Goal: Task Accomplishment & Management: Complete application form

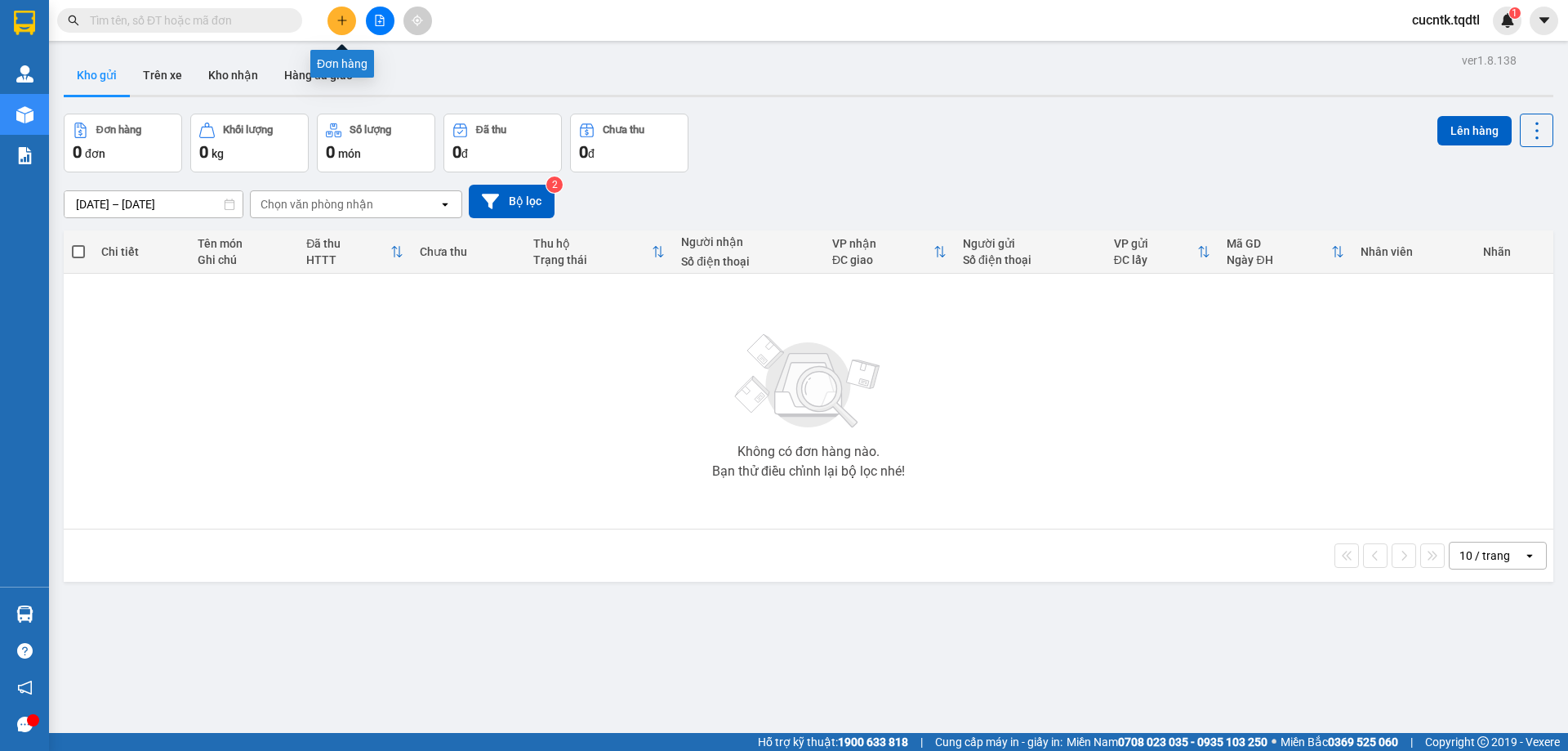
click at [349, 21] on button at bounding box center [341, 21] width 28 height 28
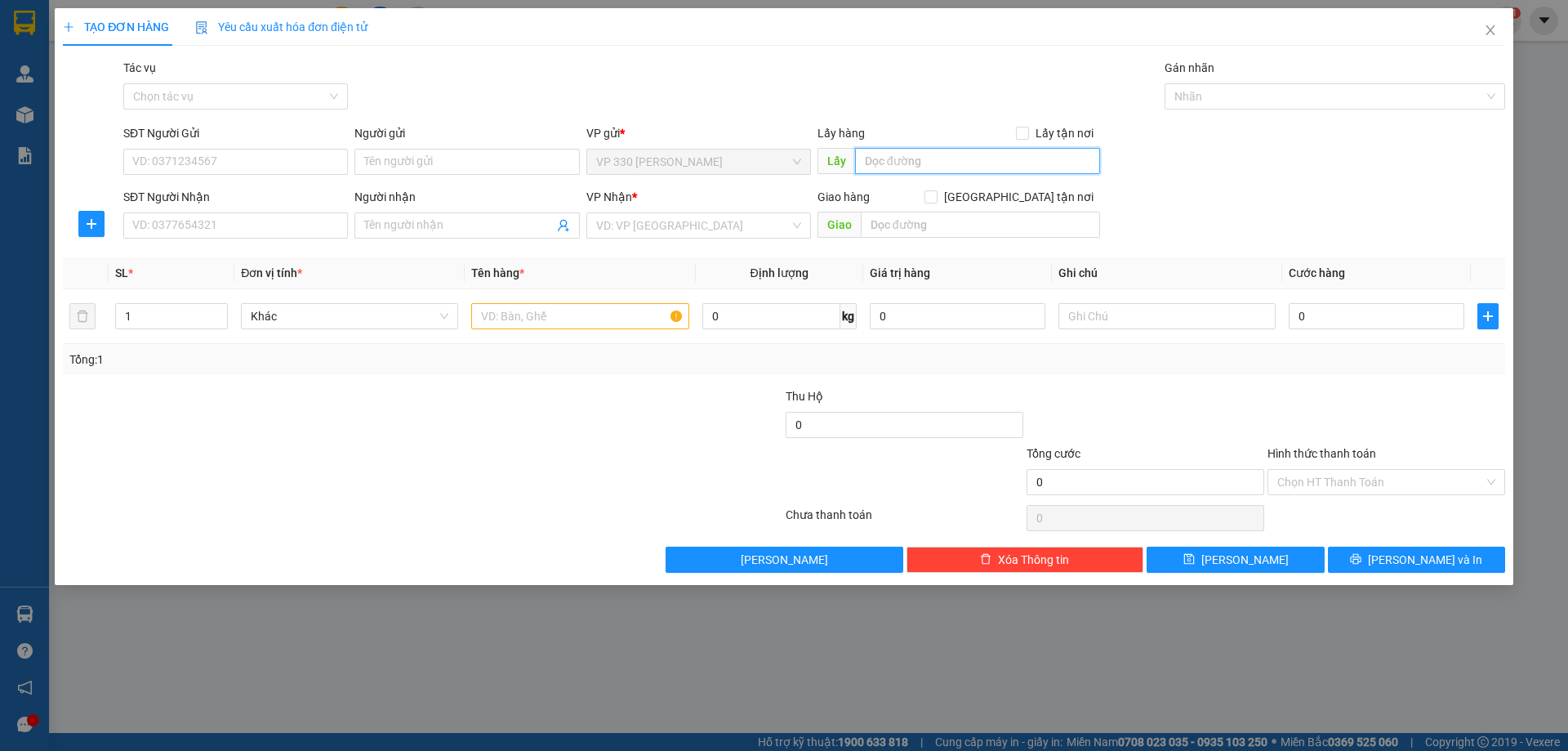
click at [975, 164] on input "text" at bounding box center [977, 161] width 245 height 27
type input "v"
type input "VP [PERSON_NAME]"
click at [188, 223] on input "SĐT Người Nhận" at bounding box center [235, 226] width 225 height 27
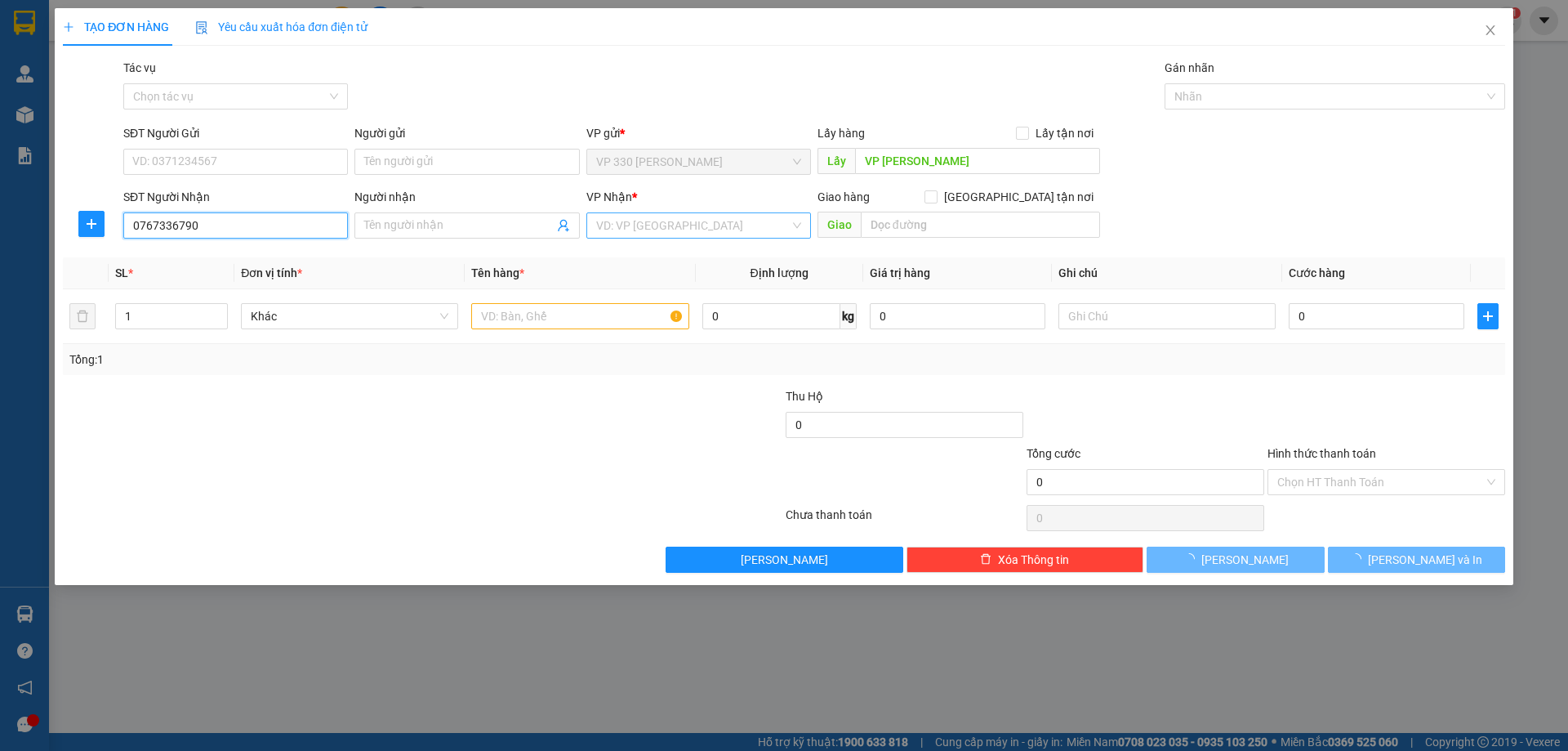
type input "0767336790"
click at [657, 223] on input "search" at bounding box center [693, 226] width 193 height 25
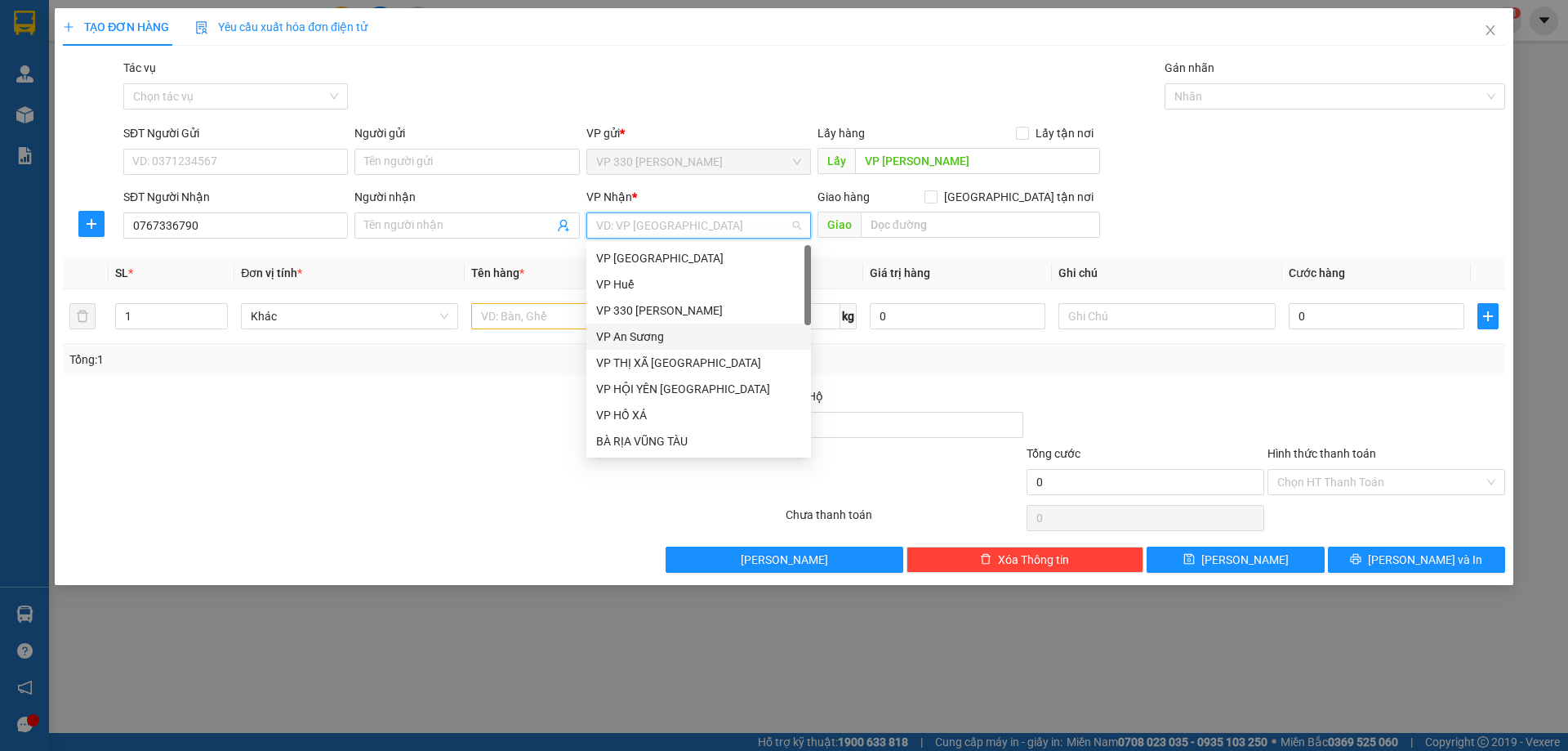
click at [654, 340] on div "VP An Sương" at bounding box center [699, 336] width 205 height 18
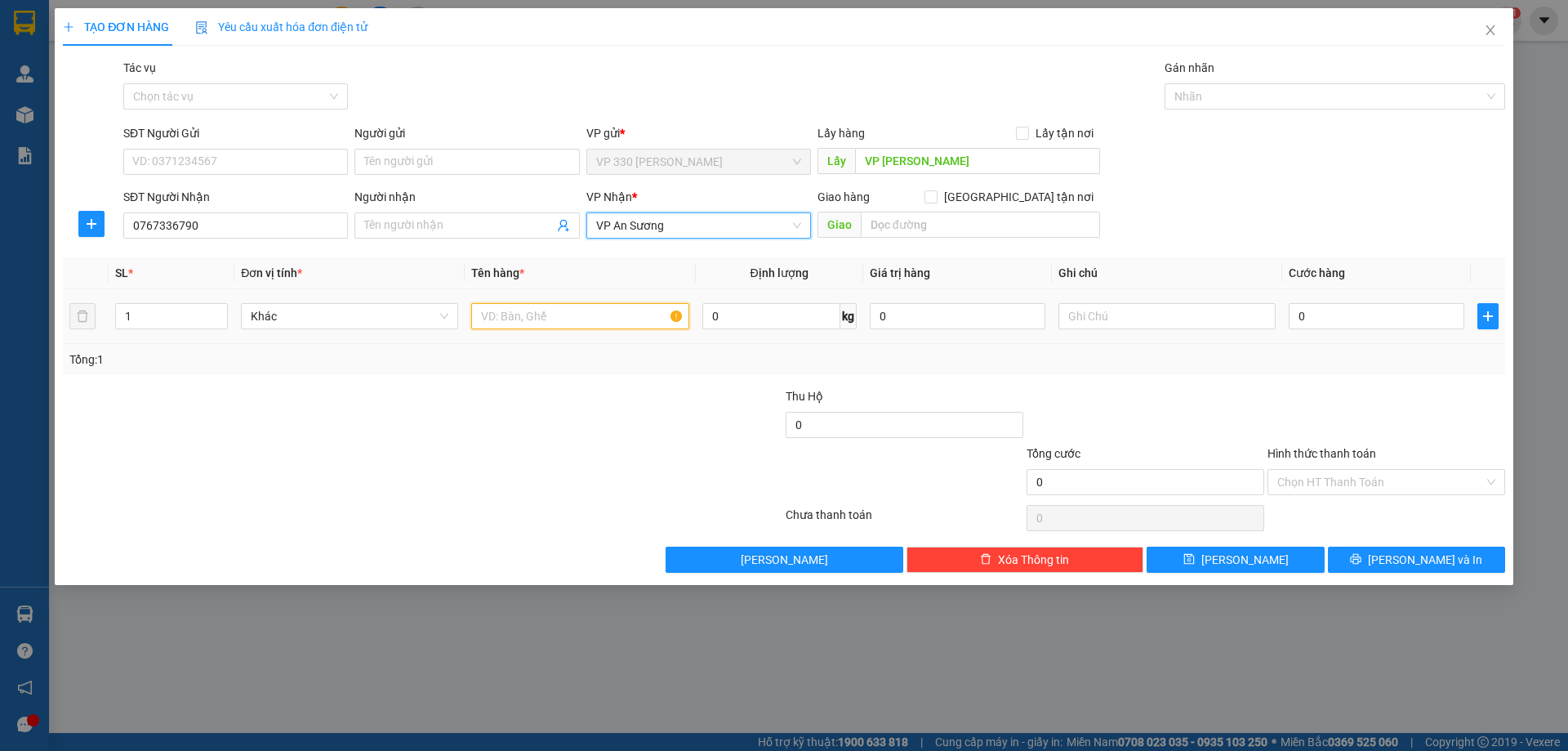
click at [571, 323] on input "text" at bounding box center [579, 317] width 217 height 27
type input "1 XỐP"
click at [1370, 329] on div "0" at bounding box center [1376, 316] width 175 height 32
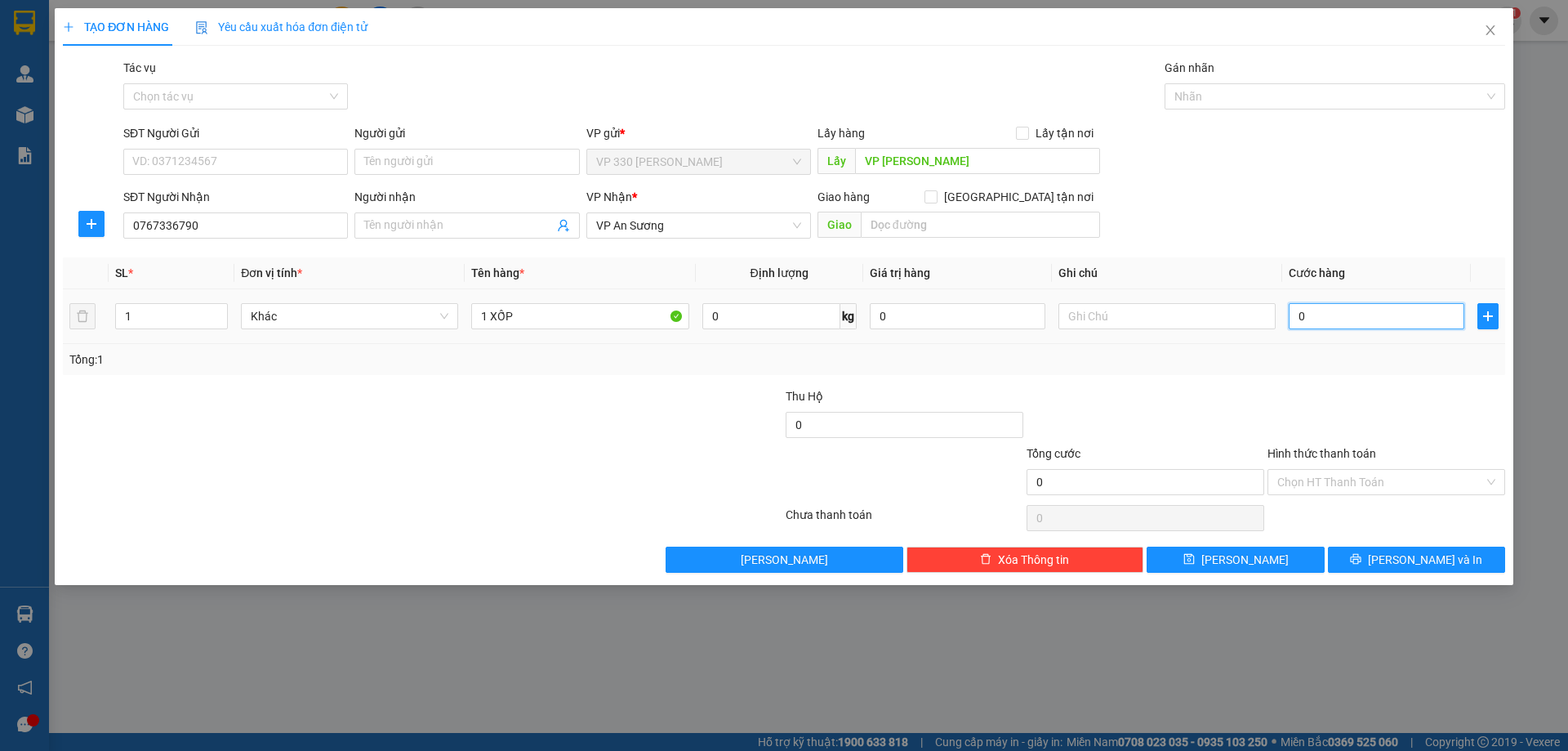
click at [1348, 321] on input "0" at bounding box center [1376, 317] width 175 height 27
type input "1"
type input "10"
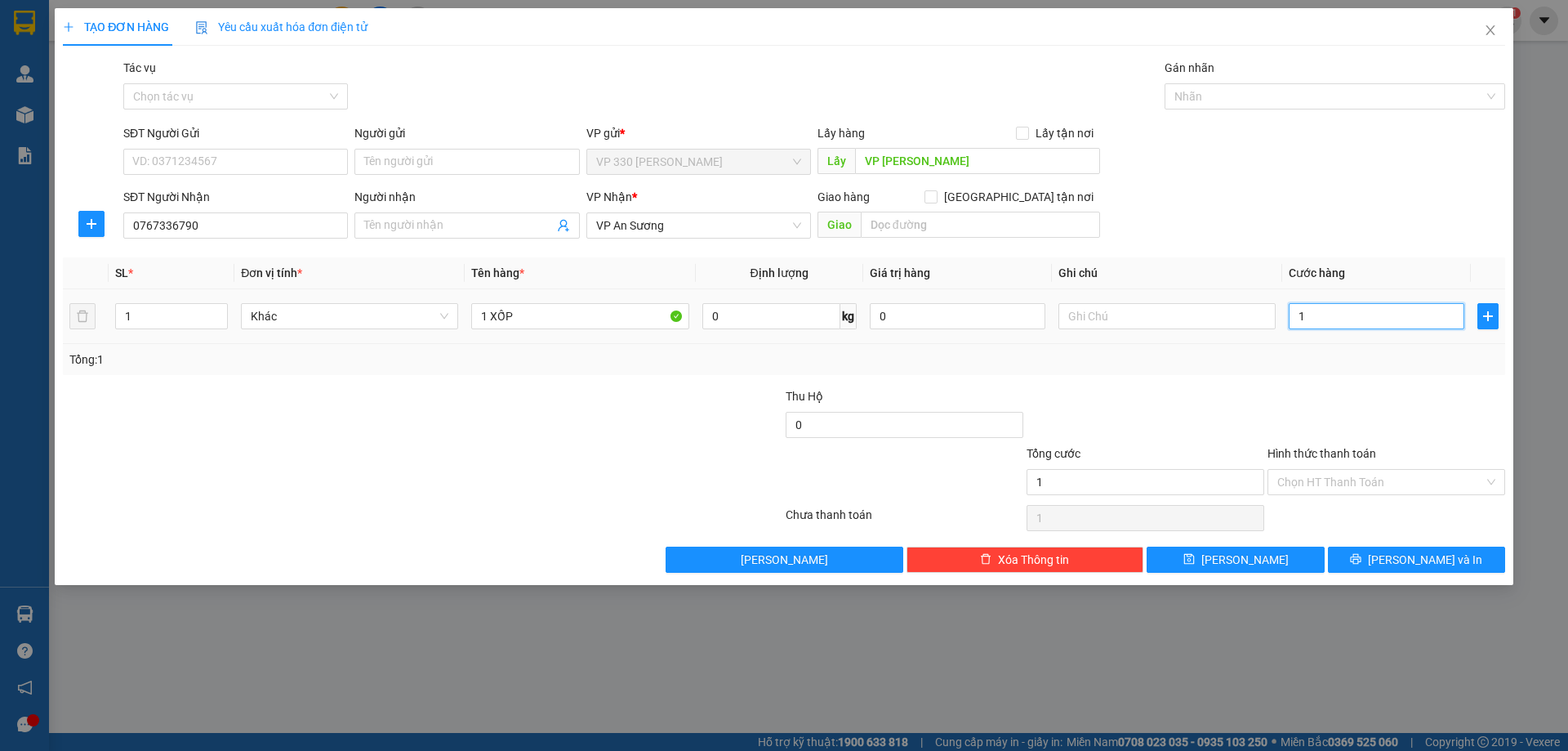
type input "10"
type input "100"
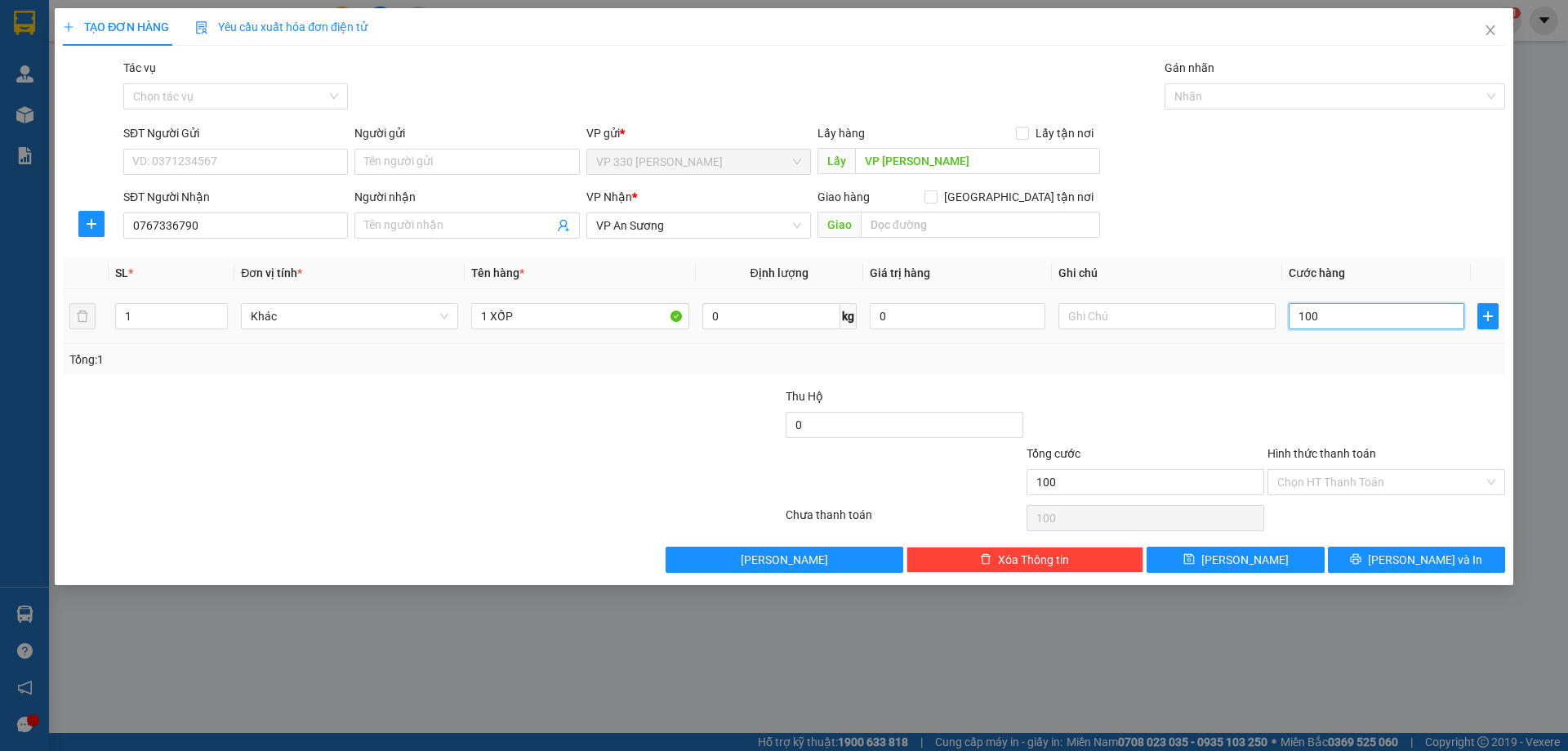
type input "1.000"
type input "10.000"
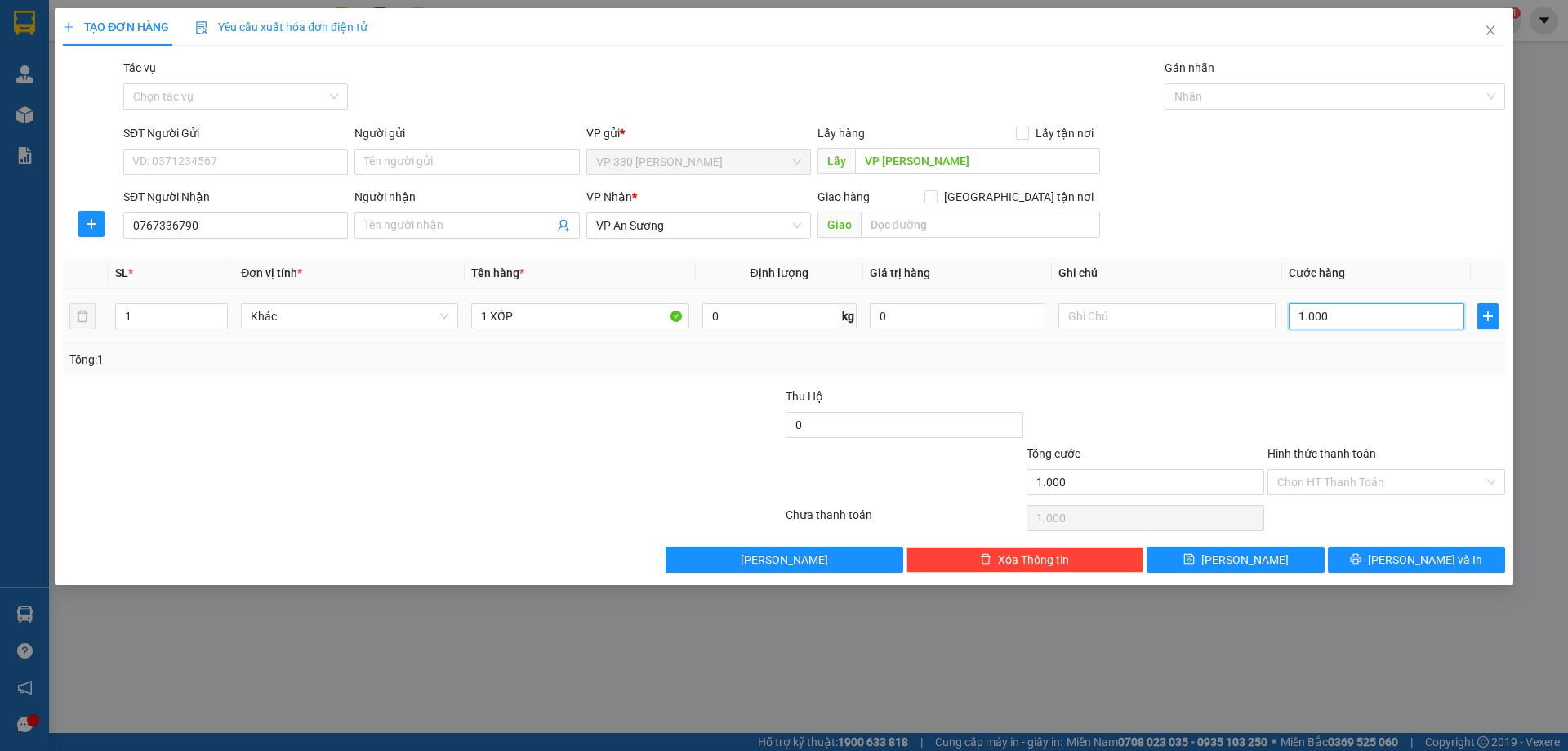
type input "10.000"
type input "100.000"
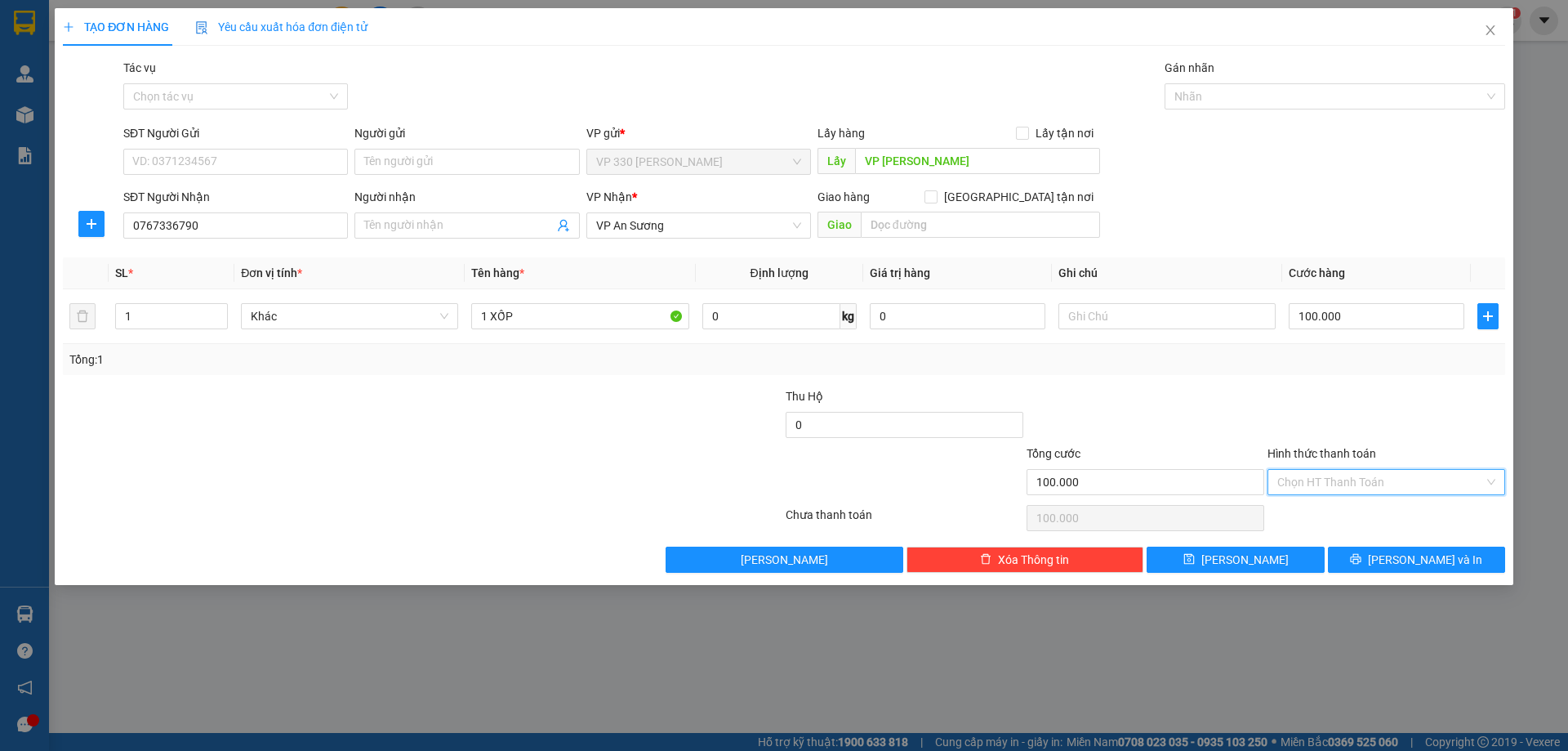
click at [1399, 482] on input "Hình thức thanh toán" at bounding box center [1380, 482] width 207 height 25
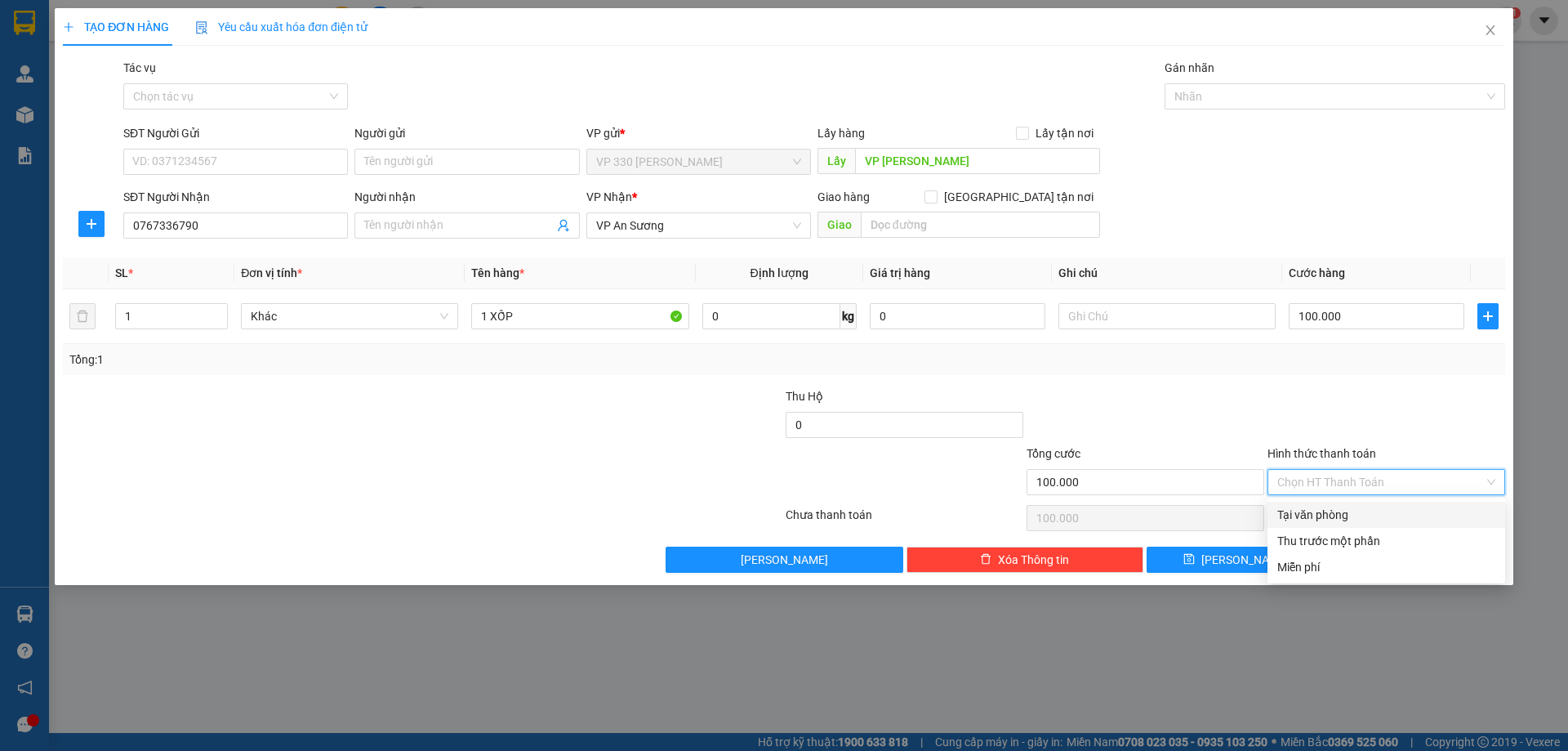
click at [1391, 404] on div at bounding box center [1386, 415] width 241 height 57
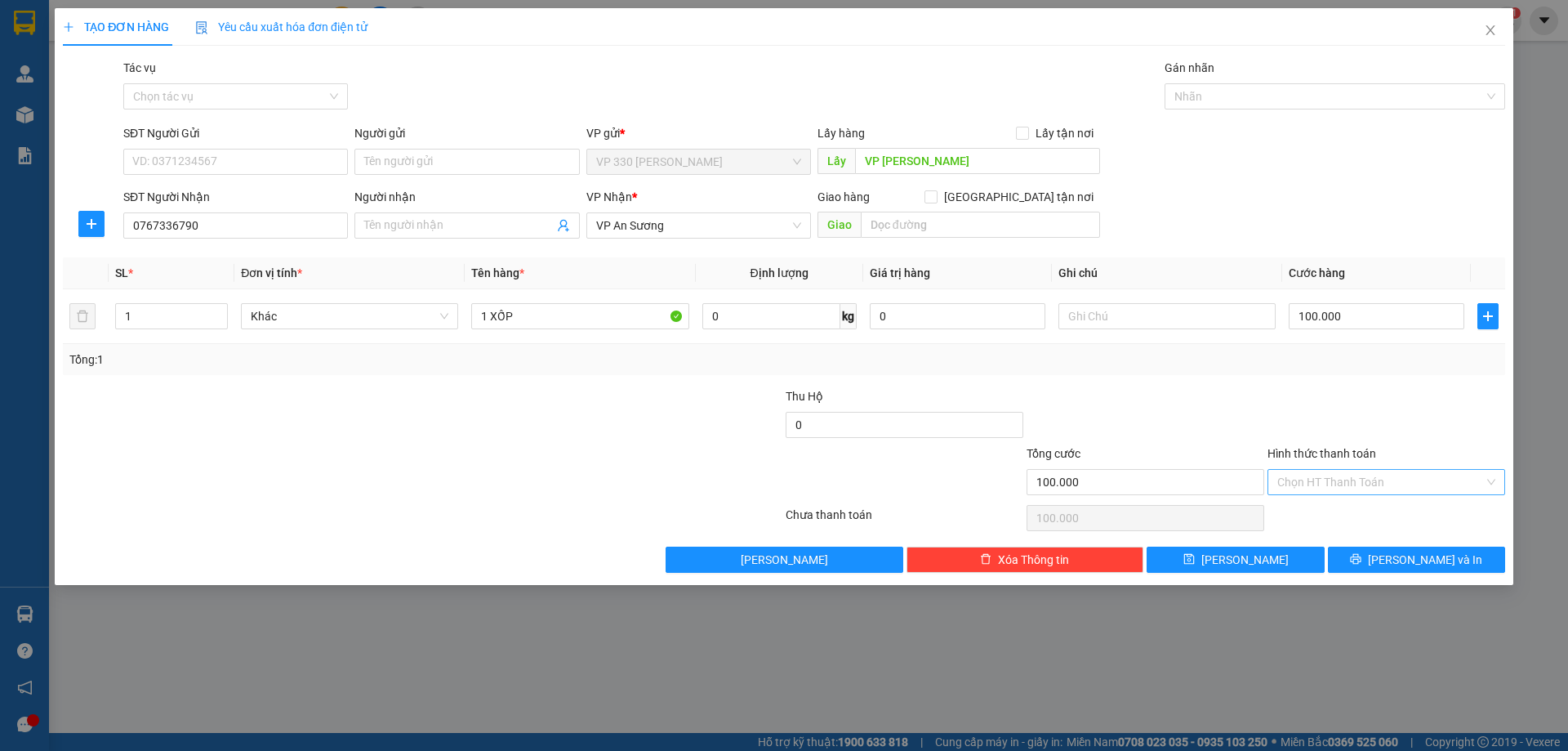
click at [1373, 483] on input "Hình thức thanh toán" at bounding box center [1380, 482] width 207 height 25
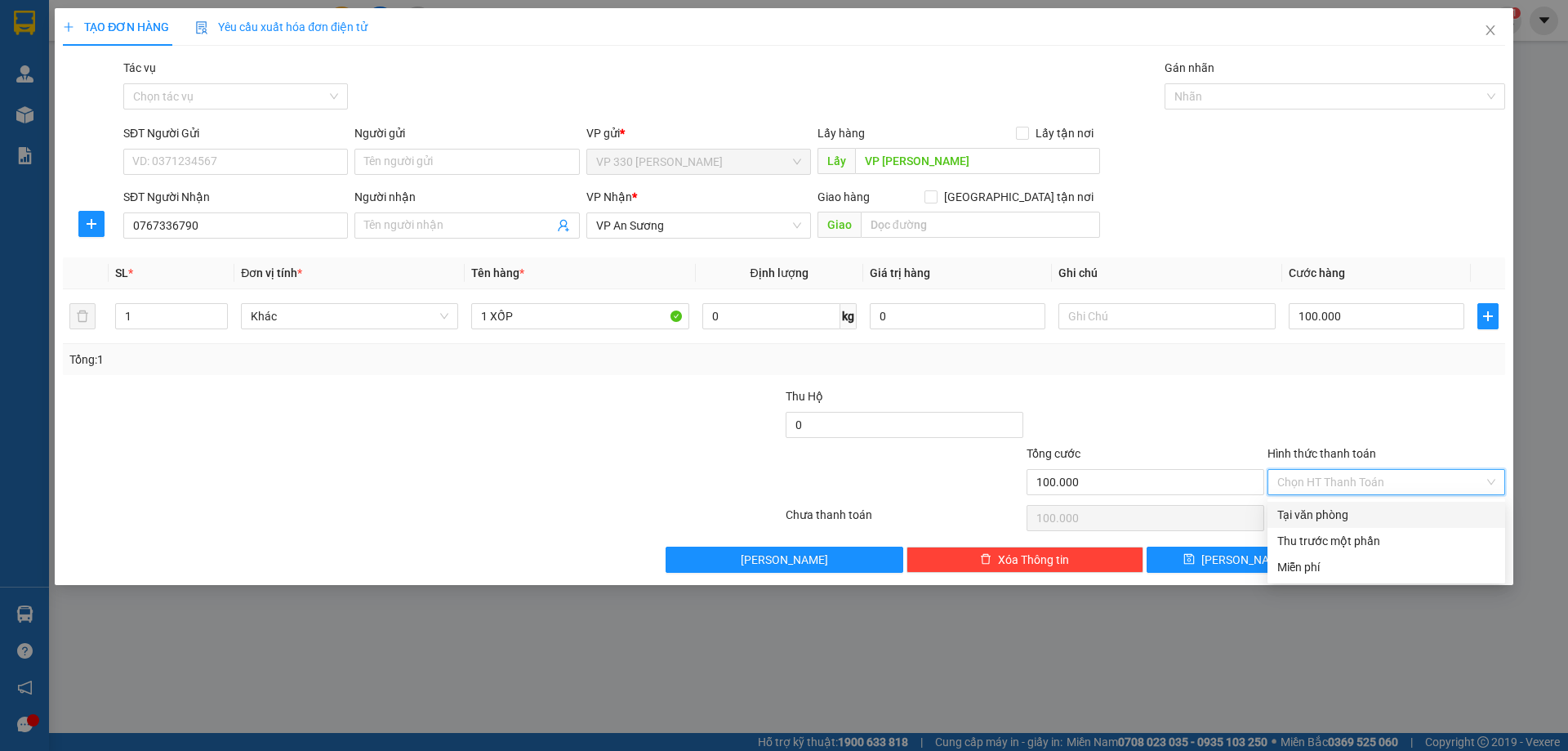
click at [1359, 509] on div "Tại văn phòng" at bounding box center [1386, 514] width 218 height 18
type input "0"
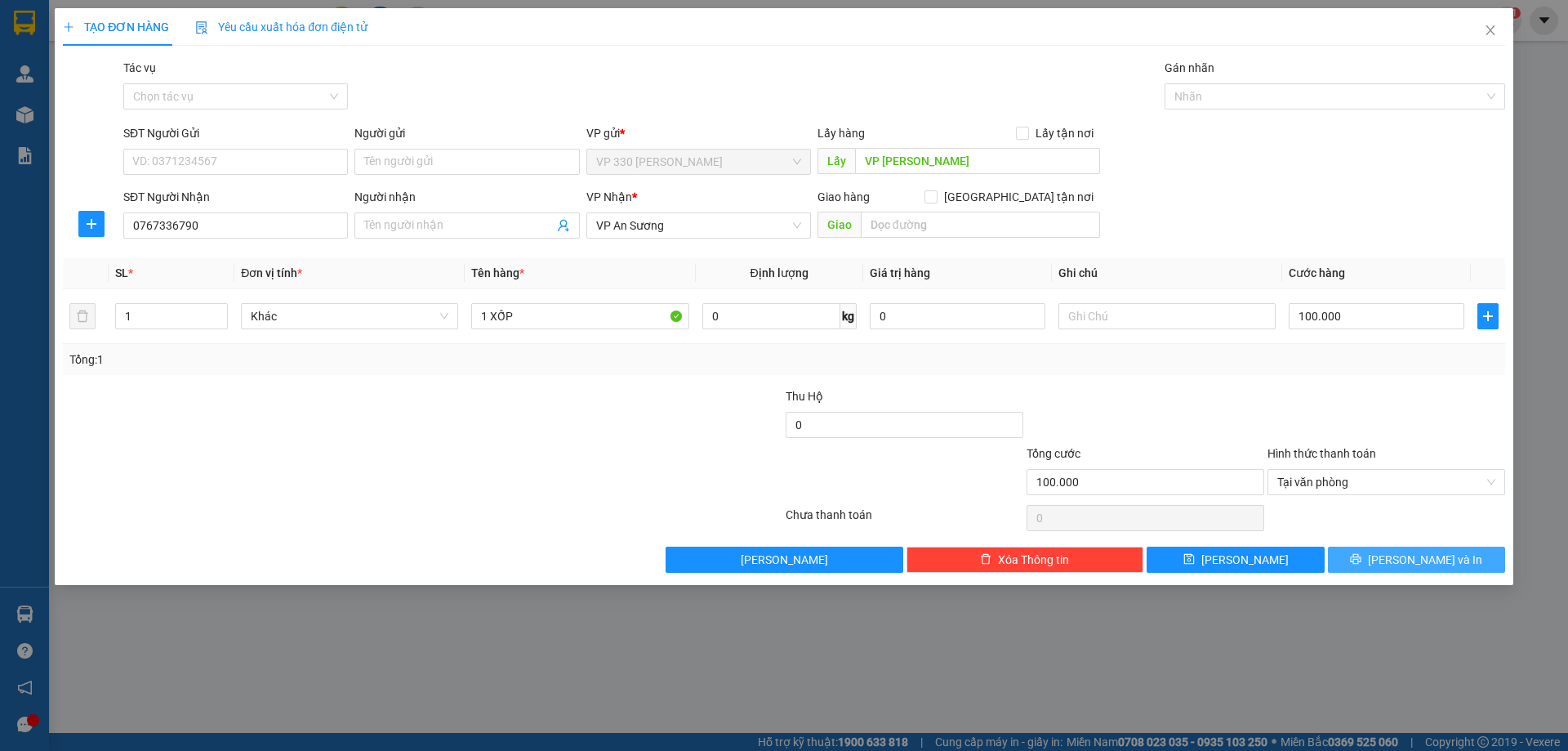
click at [1407, 561] on span "[PERSON_NAME] và In" at bounding box center [1425, 559] width 115 height 18
click at [1193, 700] on div "TẠO ĐƠN HÀNG Yêu cầu xuất hóa đơn điện tử Transit Pickup Surcharge Ids Transit …" at bounding box center [784, 376] width 1568 height 751
click at [1440, 565] on span "[PERSON_NAME] và In" at bounding box center [1425, 559] width 115 height 18
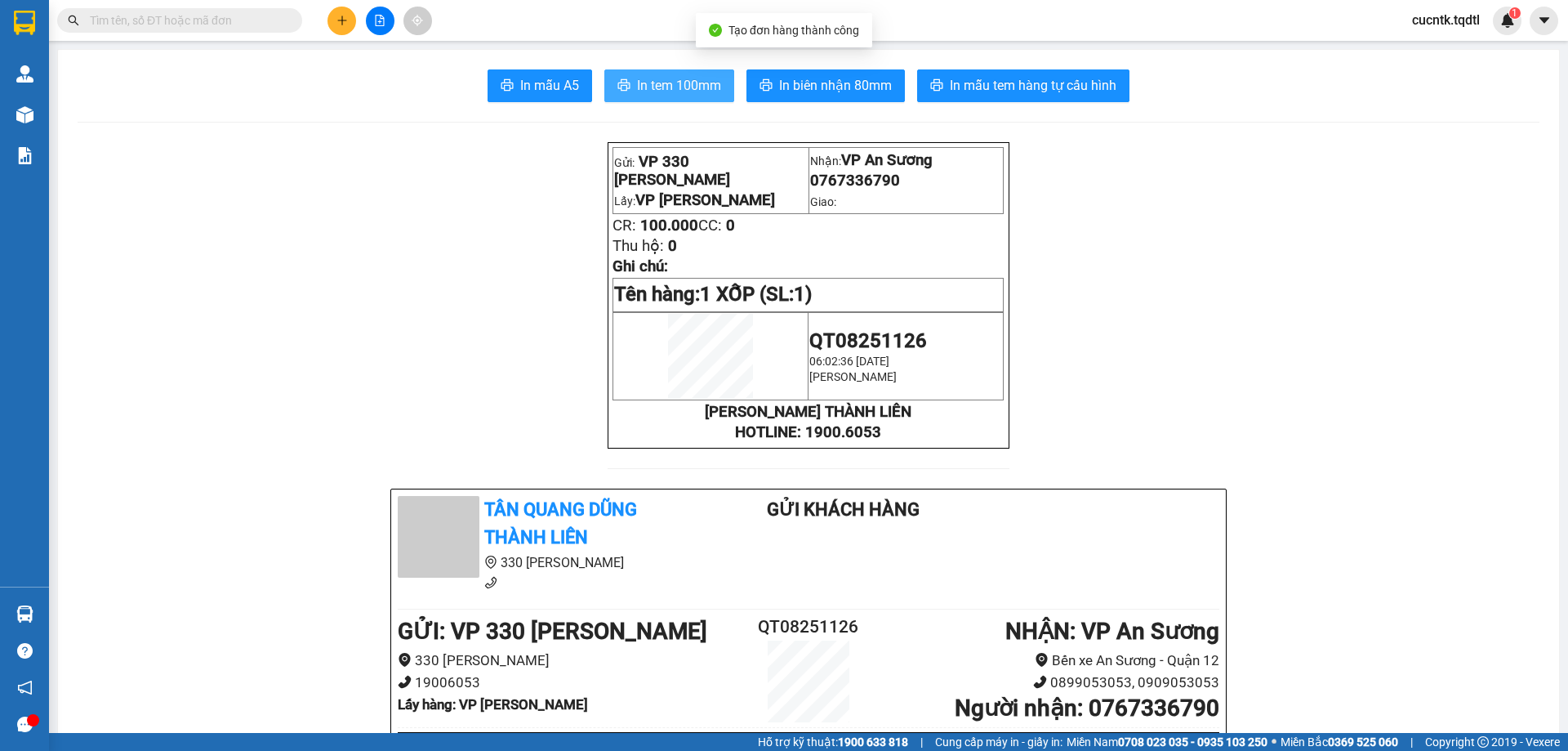
click at [665, 77] on span "In tem 100mm" at bounding box center [679, 85] width 84 height 21
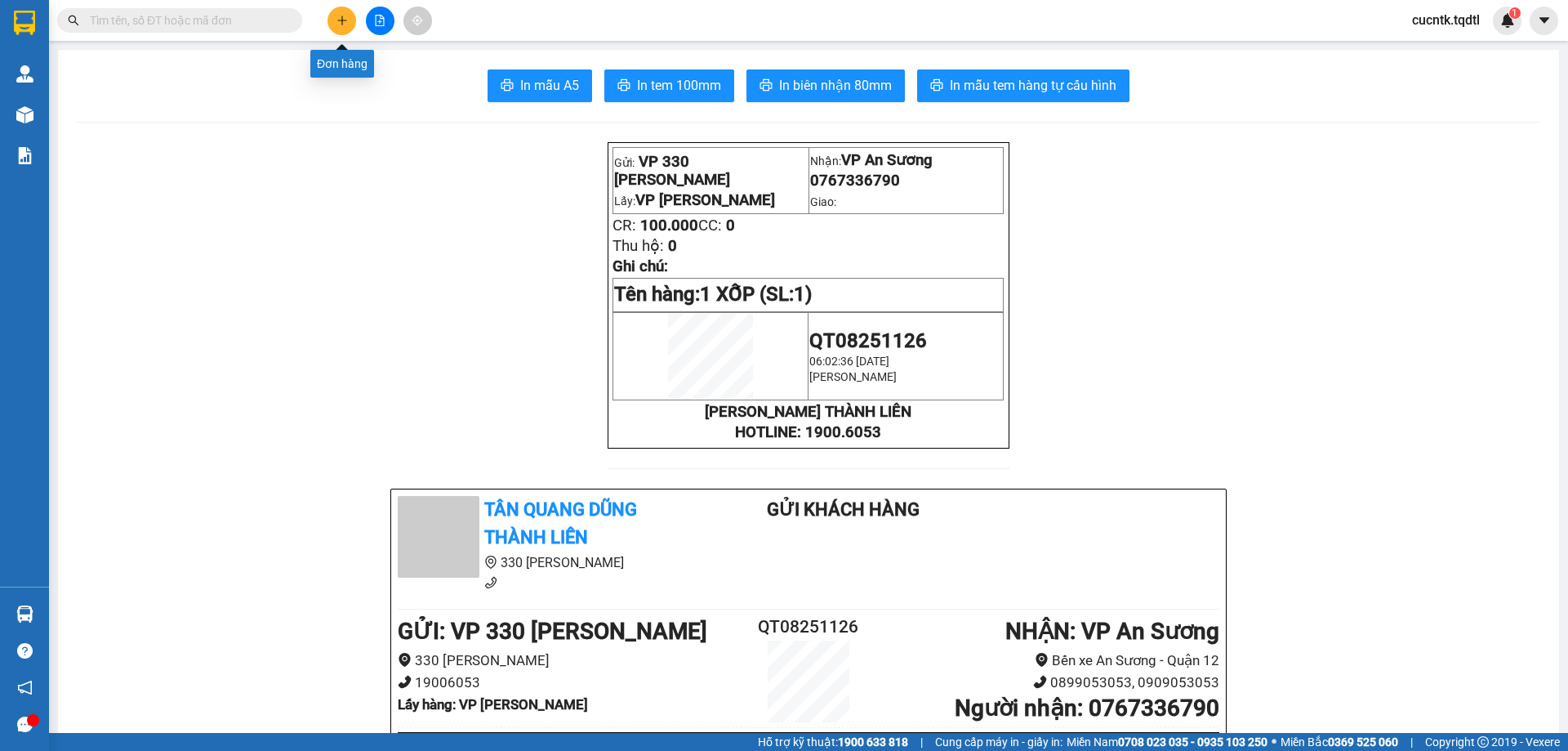
click at [346, 20] on icon "plus" at bounding box center [342, 21] width 11 height 11
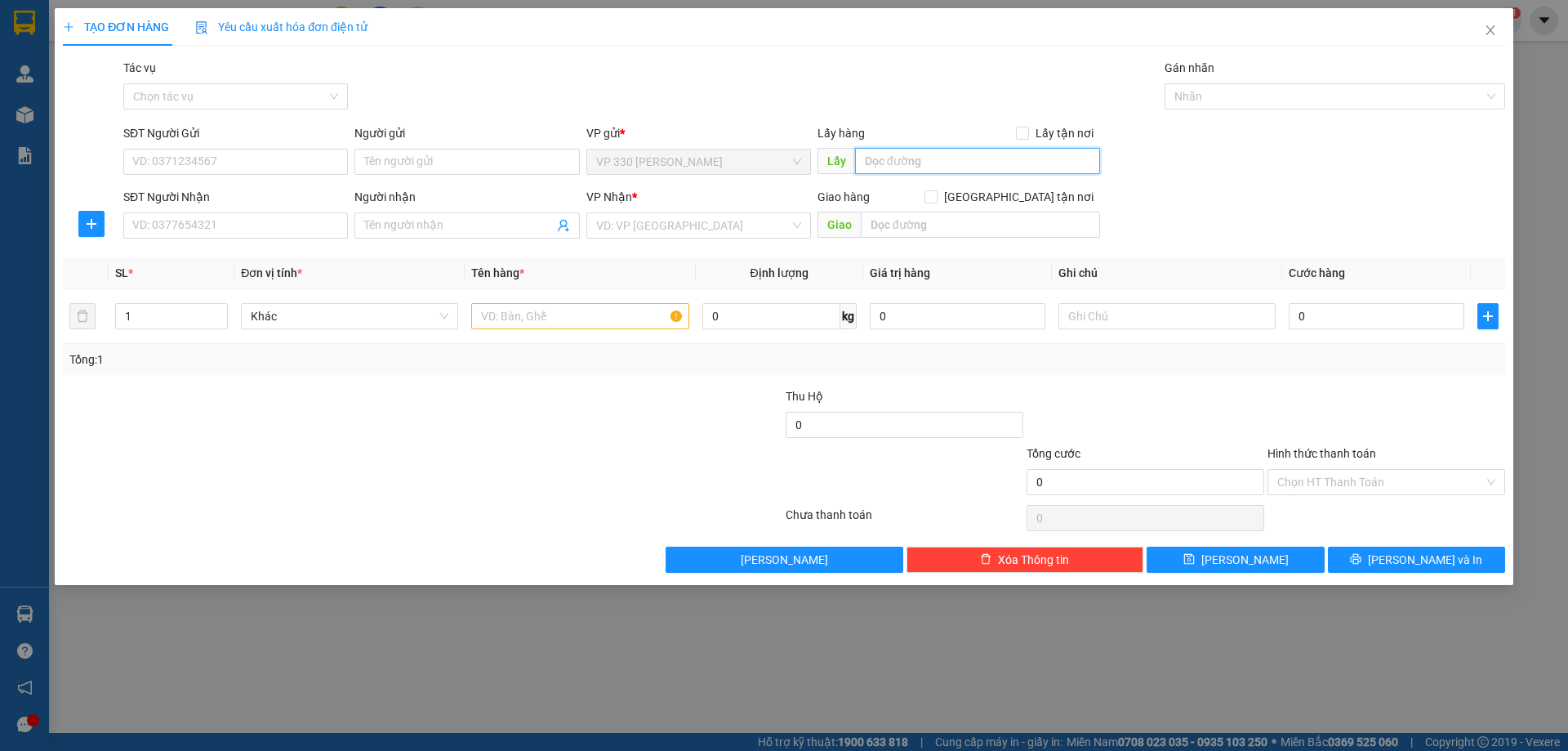
click at [972, 160] on input "text" at bounding box center [977, 161] width 245 height 27
type input "VP [PERSON_NAME]"
click at [268, 228] on input "SĐT Người Nhận" at bounding box center [235, 226] width 225 height 27
type input "0865111314"
click at [665, 227] on input "search" at bounding box center [693, 226] width 193 height 25
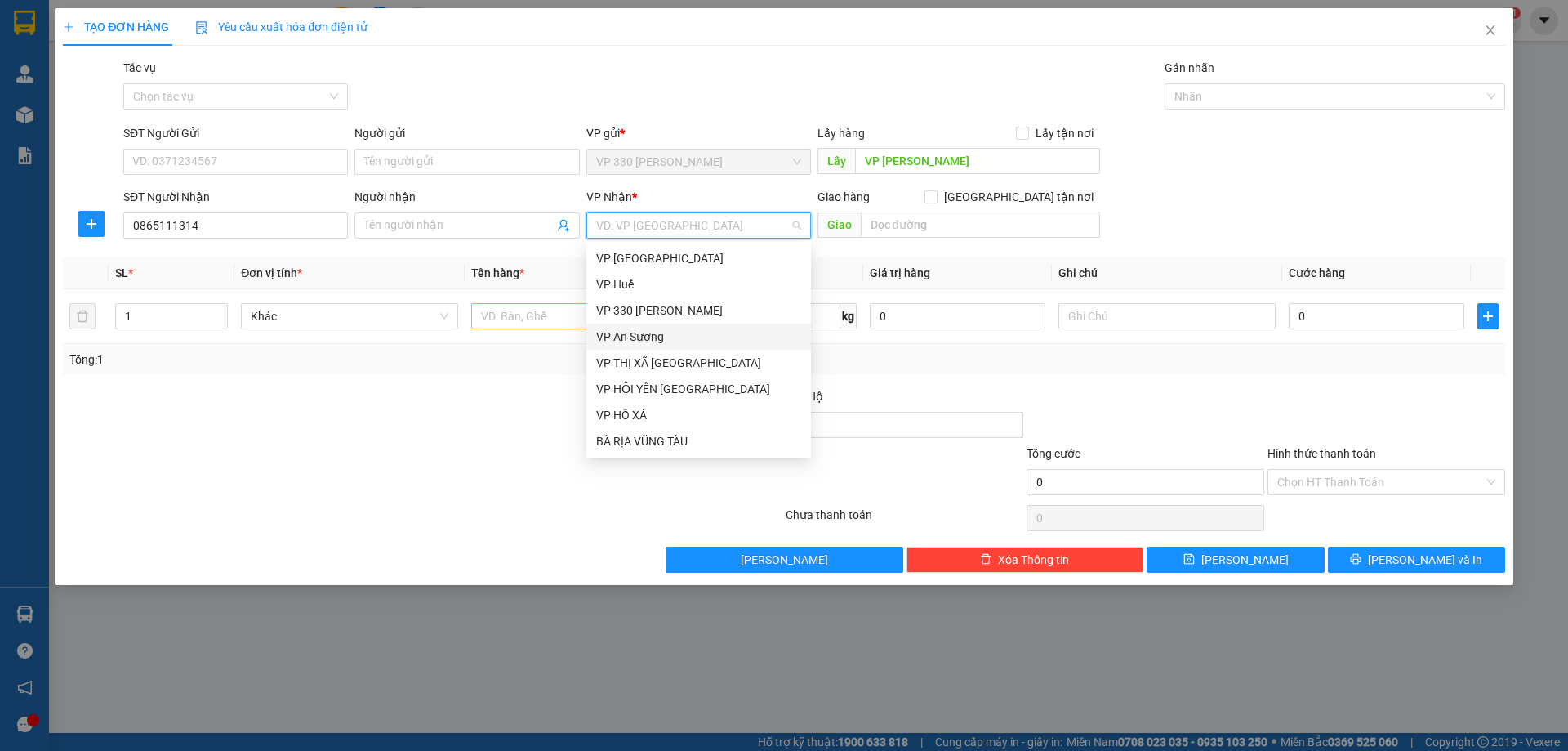
click at [642, 339] on div "VP An Sương" at bounding box center [699, 336] width 205 height 18
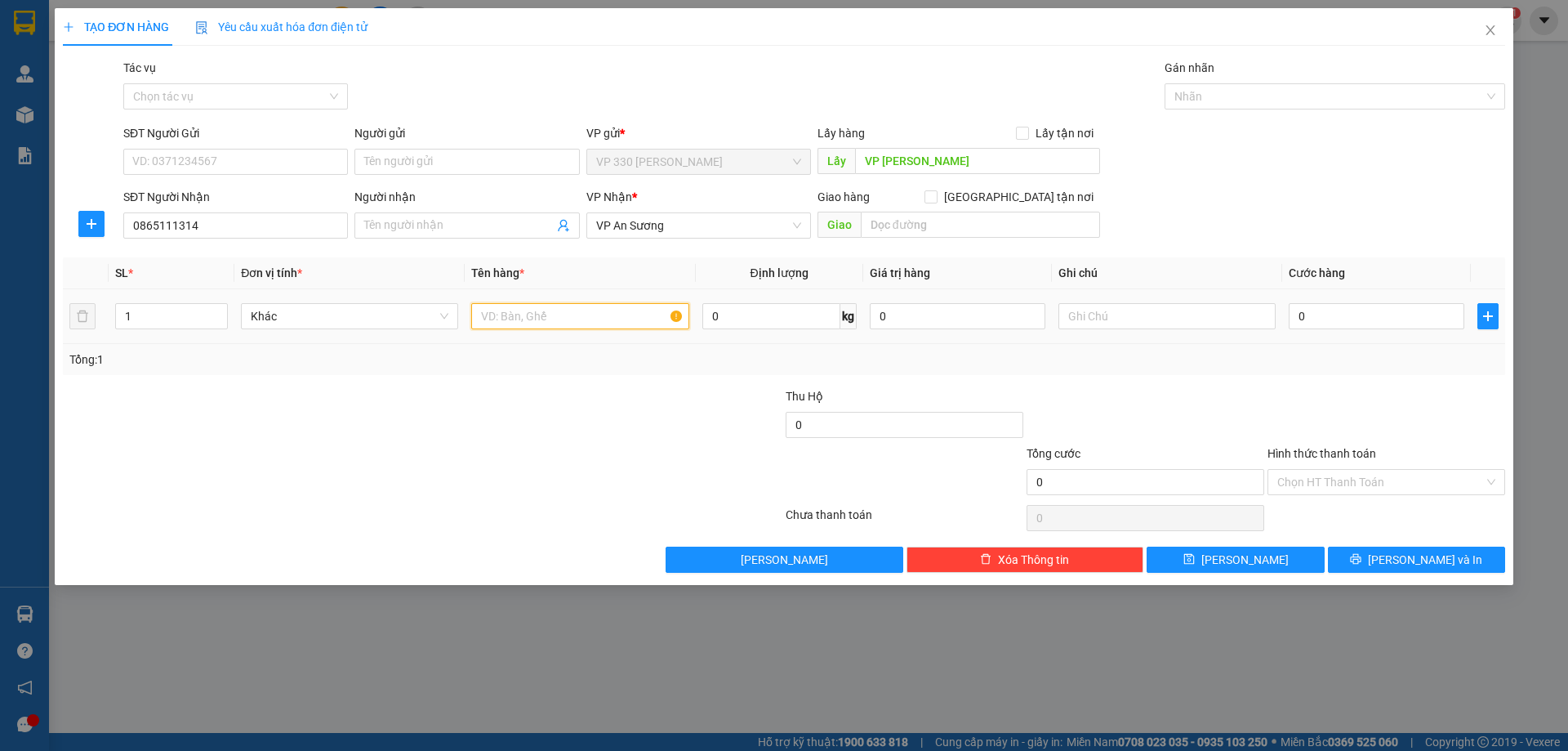
click at [596, 317] on input "text" at bounding box center [579, 317] width 217 height 27
type input "1 XỐP NHỎ"
click at [1338, 310] on input "0" at bounding box center [1376, 317] width 175 height 27
type input "5"
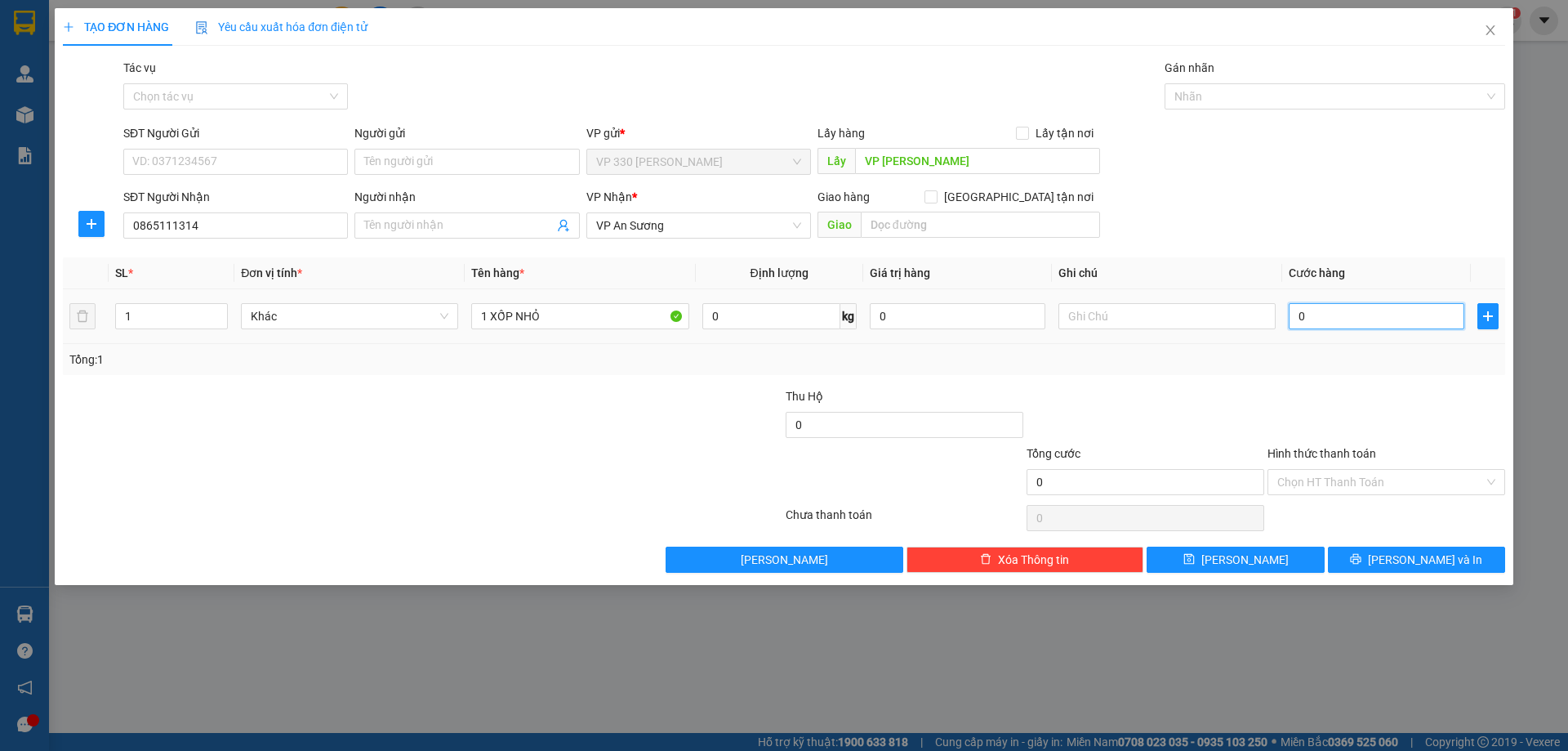
type input "5"
type input "50"
type input "500"
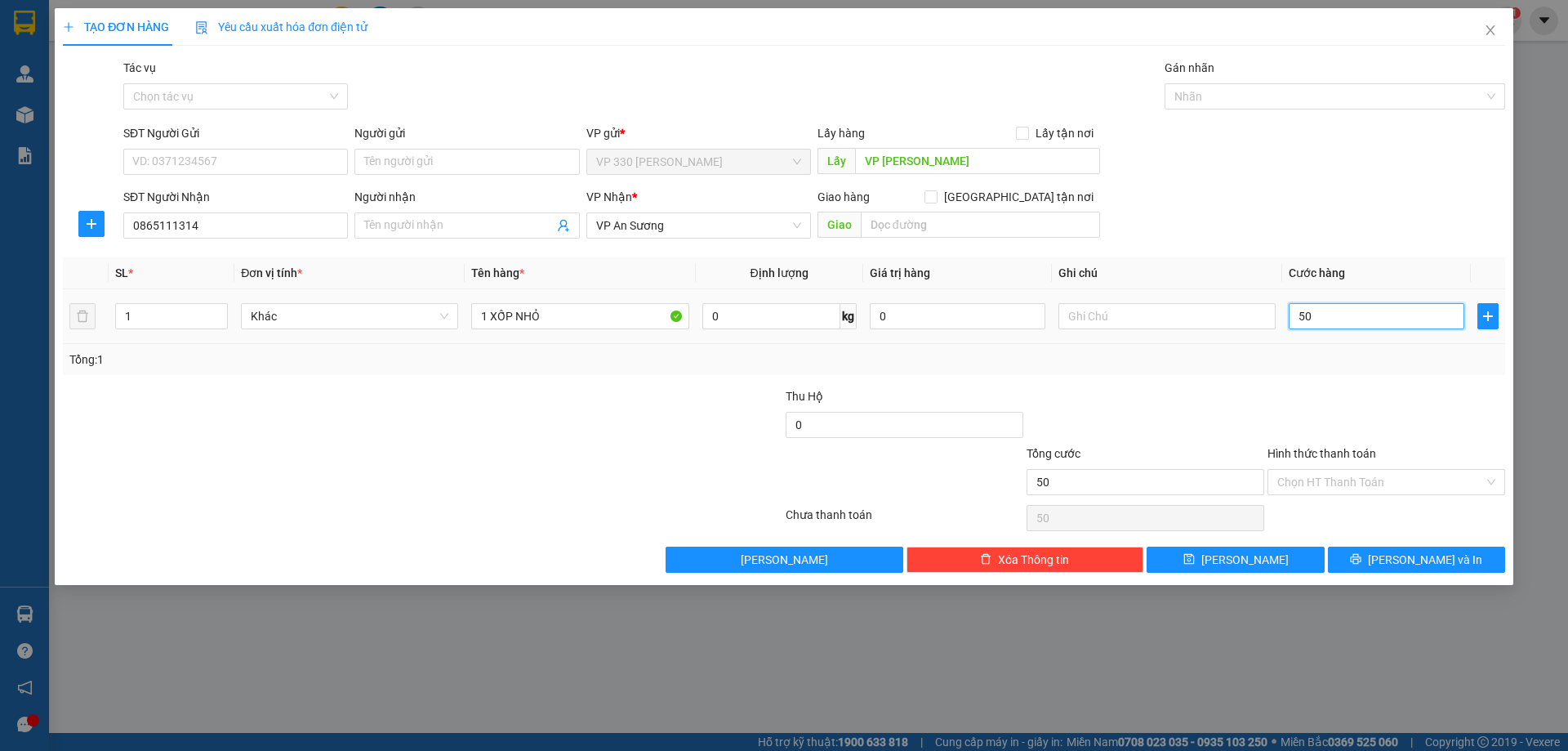
type input "500"
type input "5.000"
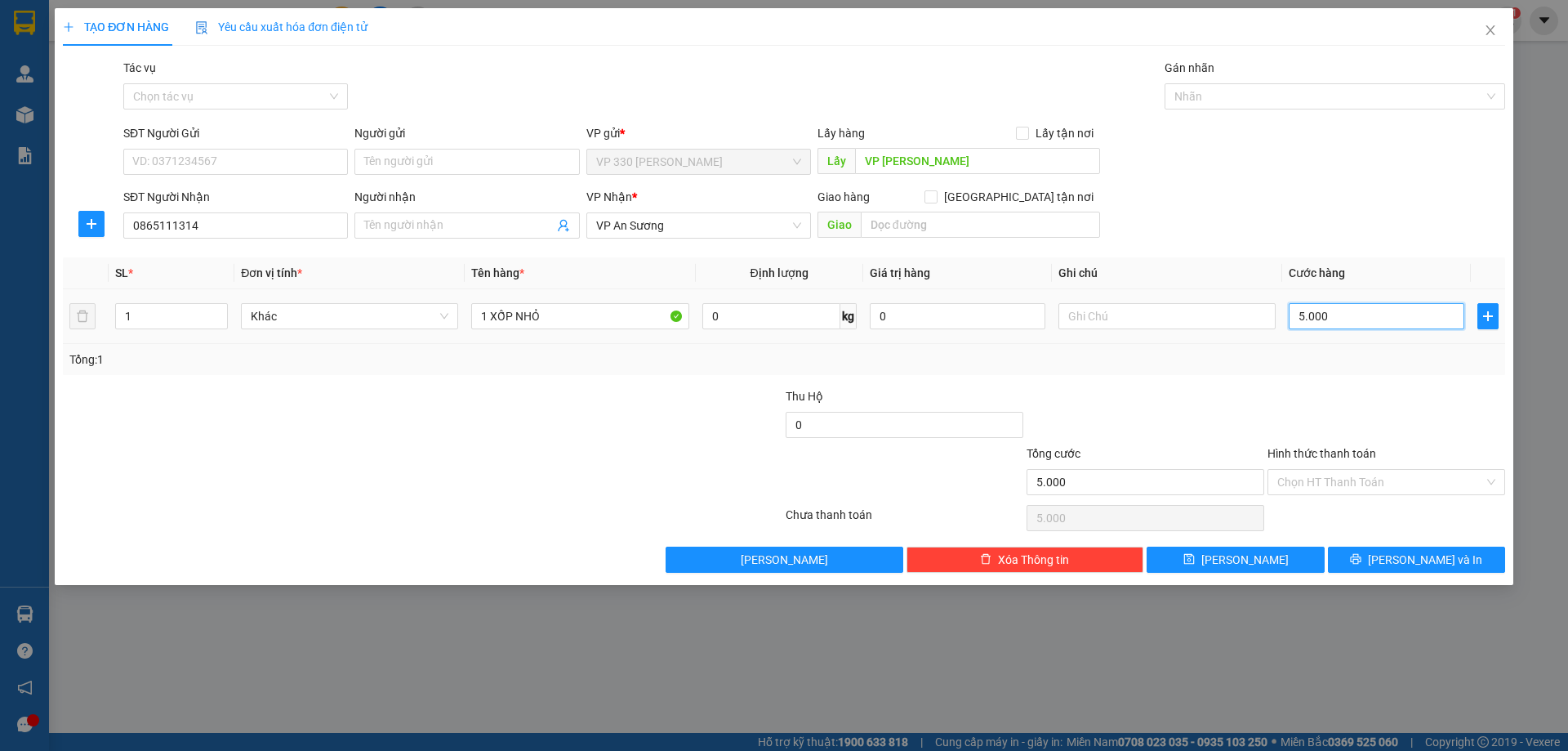
type input "50.000"
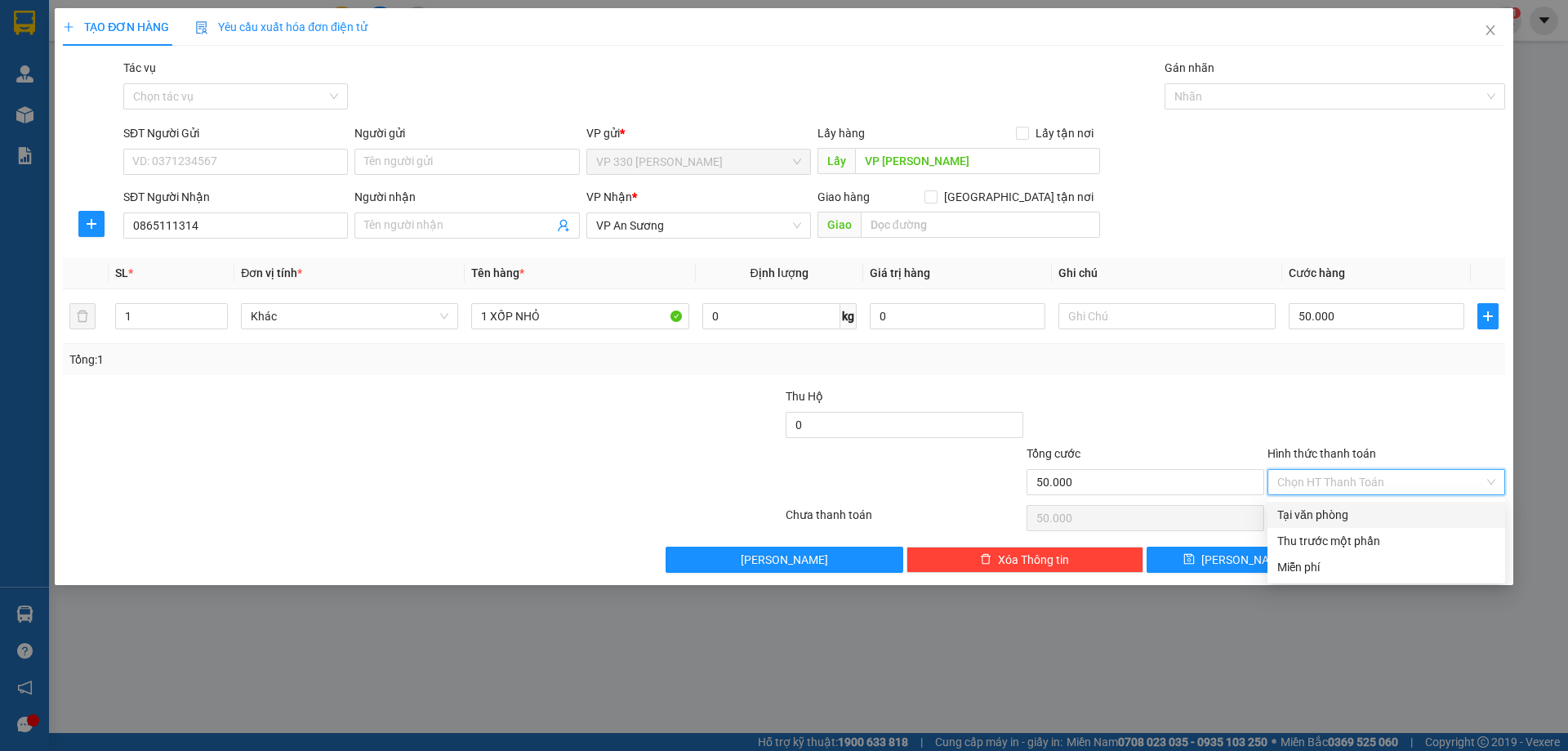
click at [1354, 481] on input "Hình thức thanh toán" at bounding box center [1380, 482] width 207 height 25
click at [1317, 518] on div "Tại văn phòng" at bounding box center [1386, 514] width 218 height 18
type input "0"
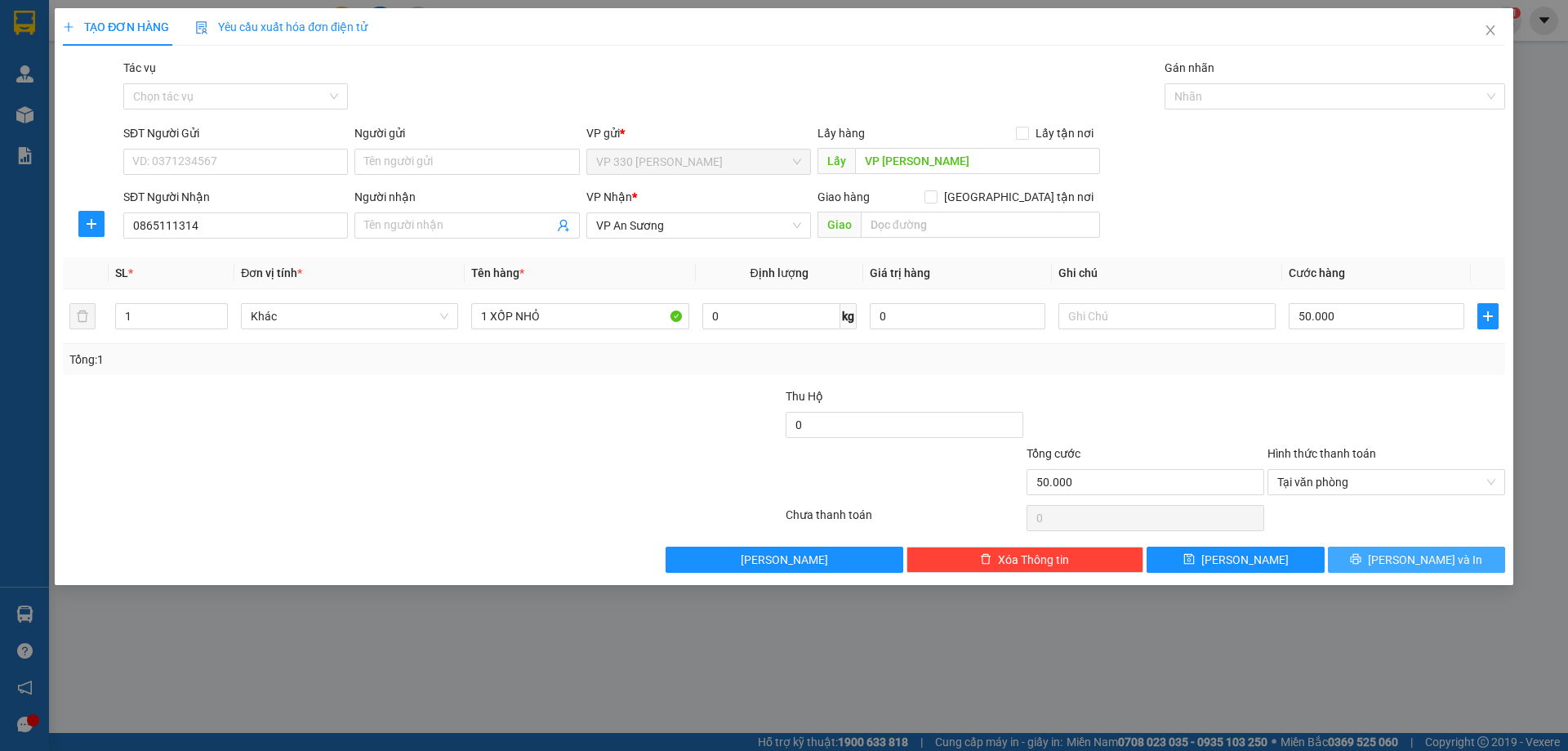
click at [1401, 560] on button "[PERSON_NAME] và In" at bounding box center [1416, 559] width 177 height 27
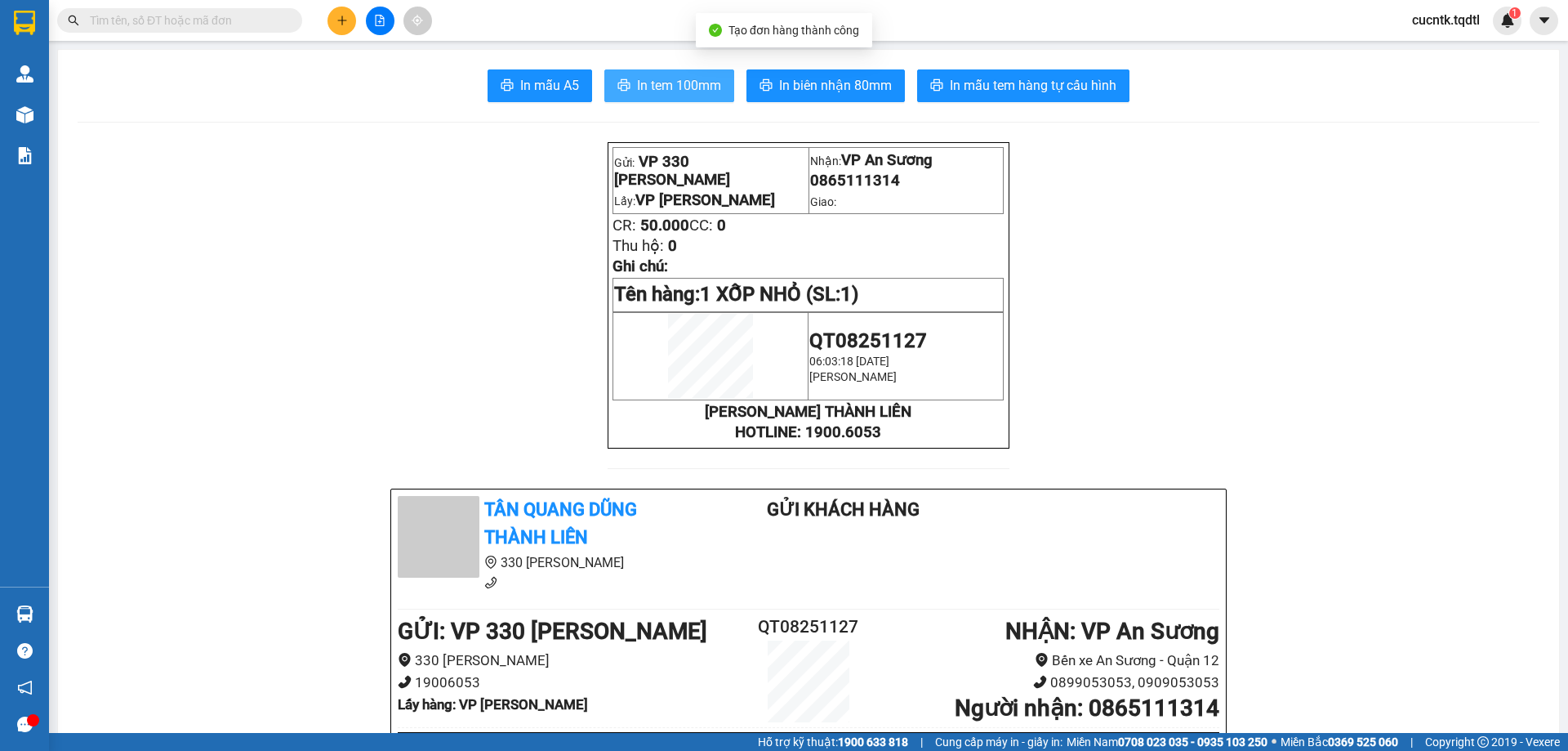
click at [679, 92] on span "In tem 100mm" at bounding box center [679, 85] width 84 height 21
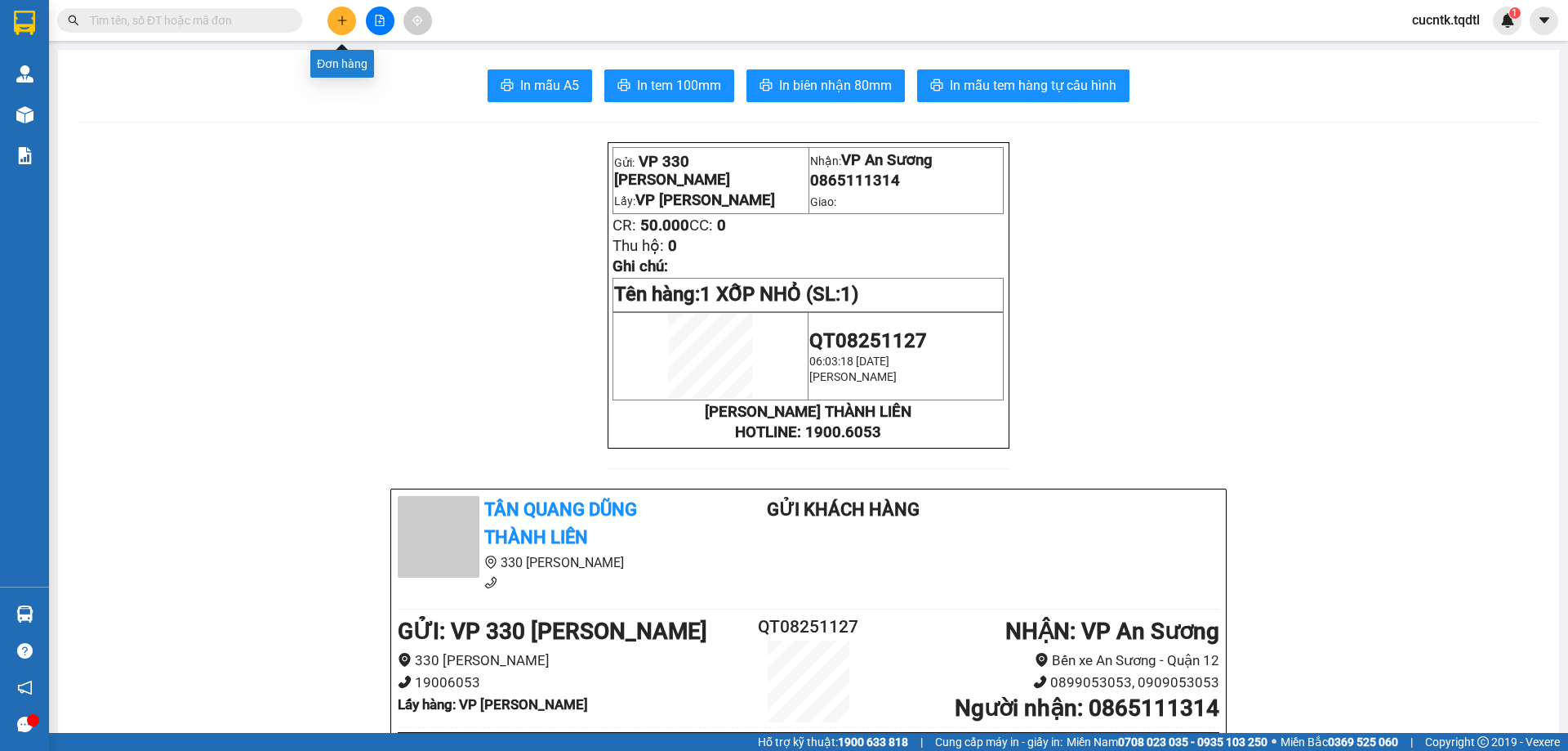
click at [348, 26] on button at bounding box center [341, 21] width 28 height 28
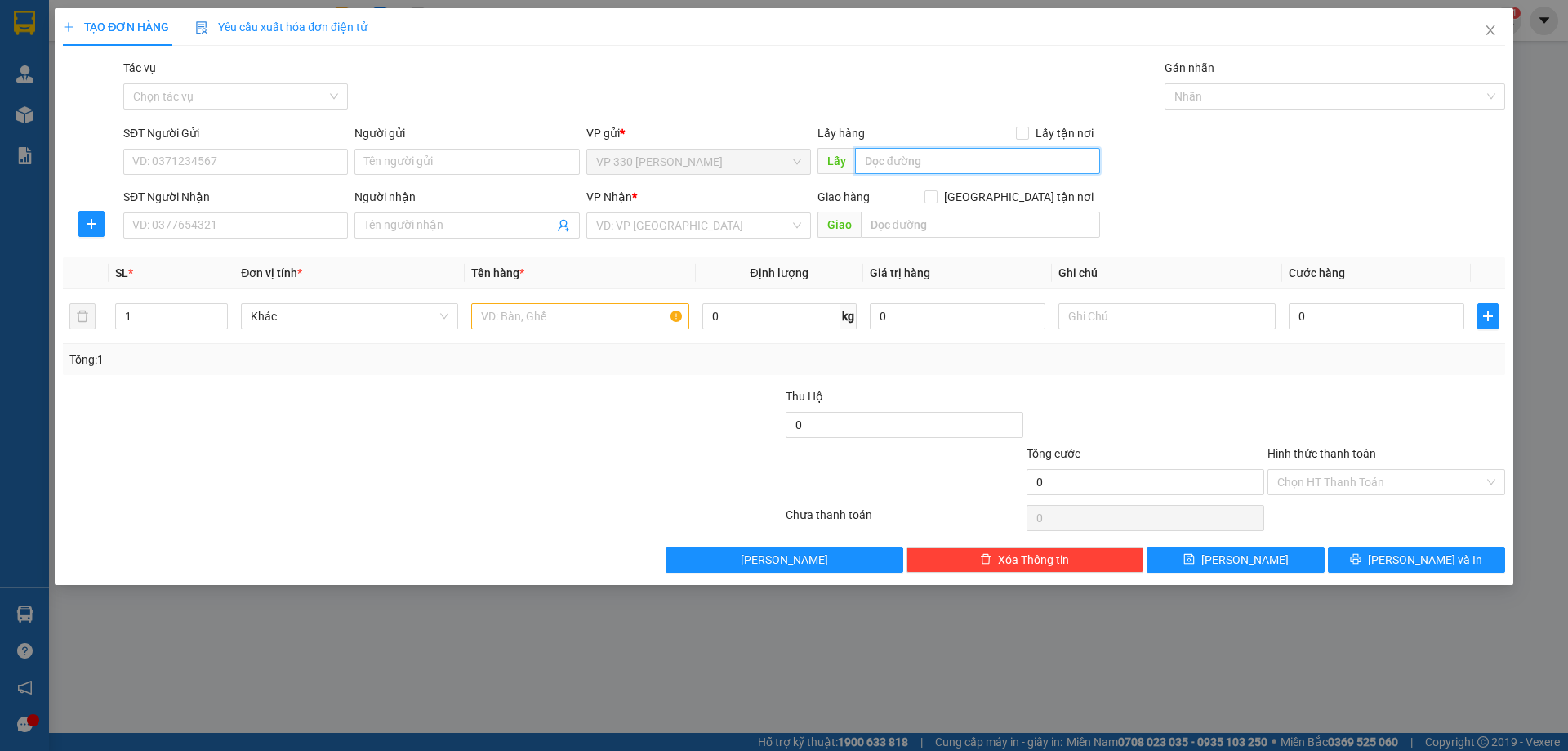
click at [1038, 161] on input "text" at bounding box center [977, 161] width 245 height 27
type input "VP [PERSON_NAME]"
click at [307, 227] on input "SĐT Người Nhận" at bounding box center [235, 226] width 225 height 27
type input "0367830829"
click at [679, 232] on input "search" at bounding box center [693, 226] width 193 height 25
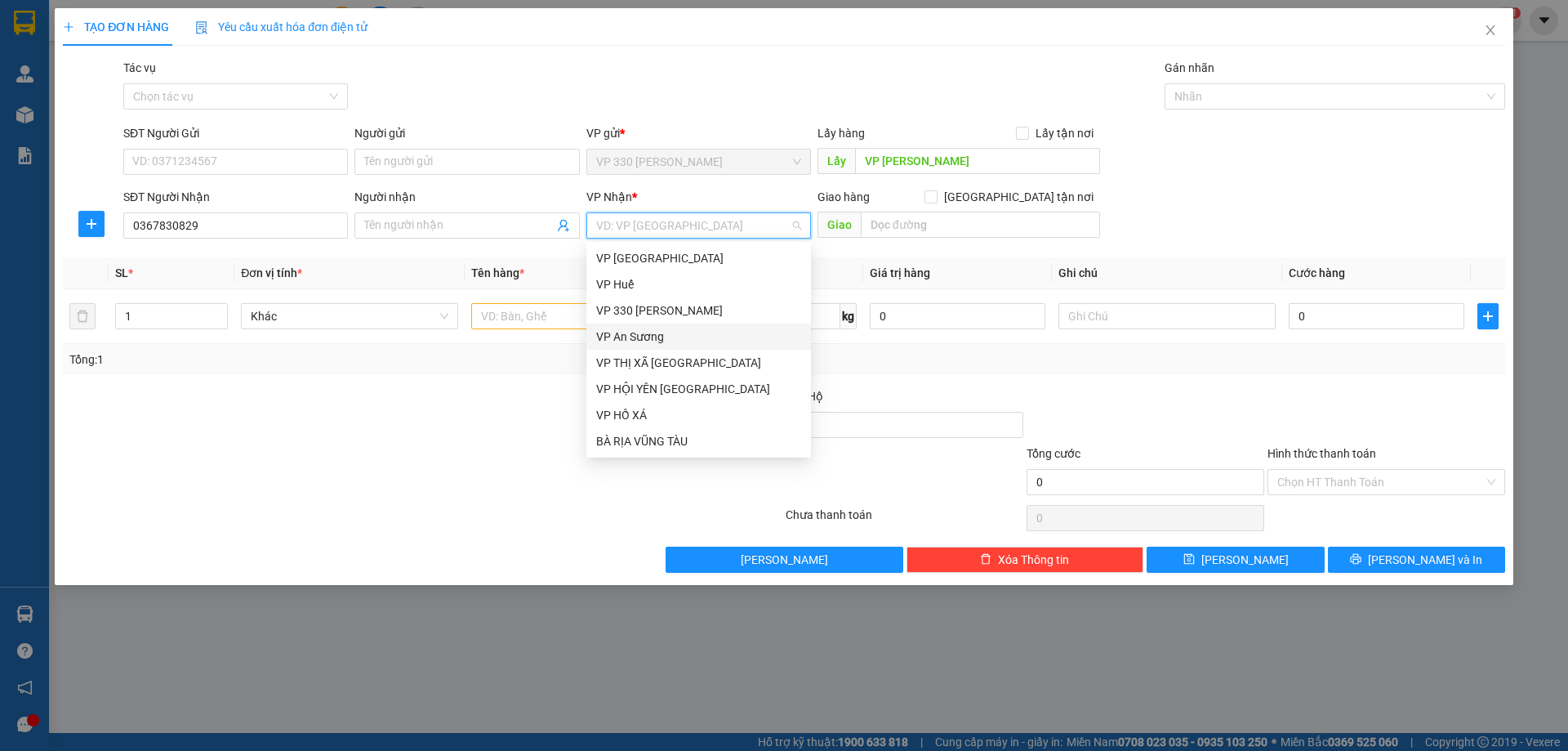
click at [647, 337] on div "VP An Sương" at bounding box center [699, 336] width 205 height 18
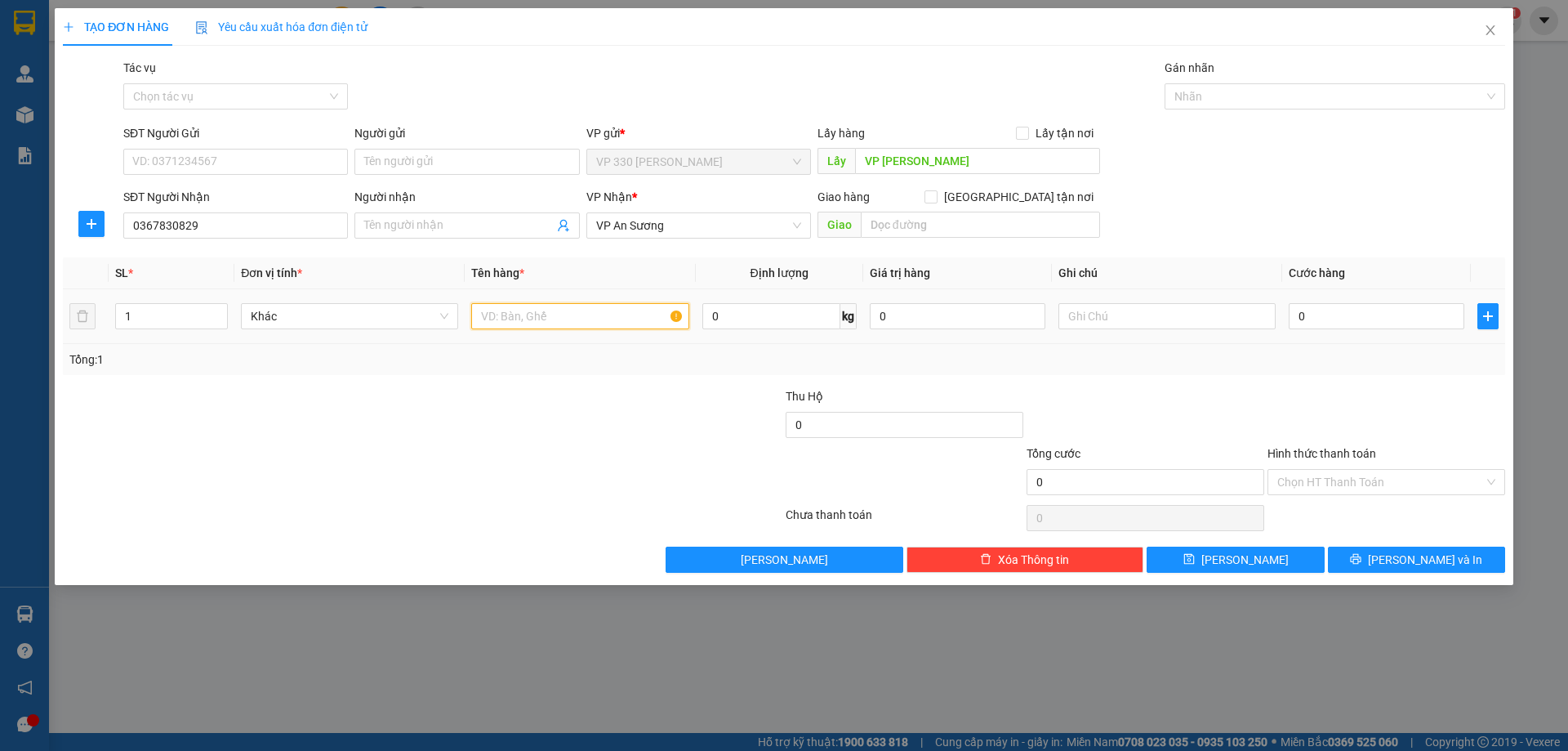
click at [521, 322] on input "text" at bounding box center [579, 317] width 217 height 27
type input "1 XỐP"
click at [1354, 328] on input "0" at bounding box center [1376, 317] width 175 height 27
type input "1"
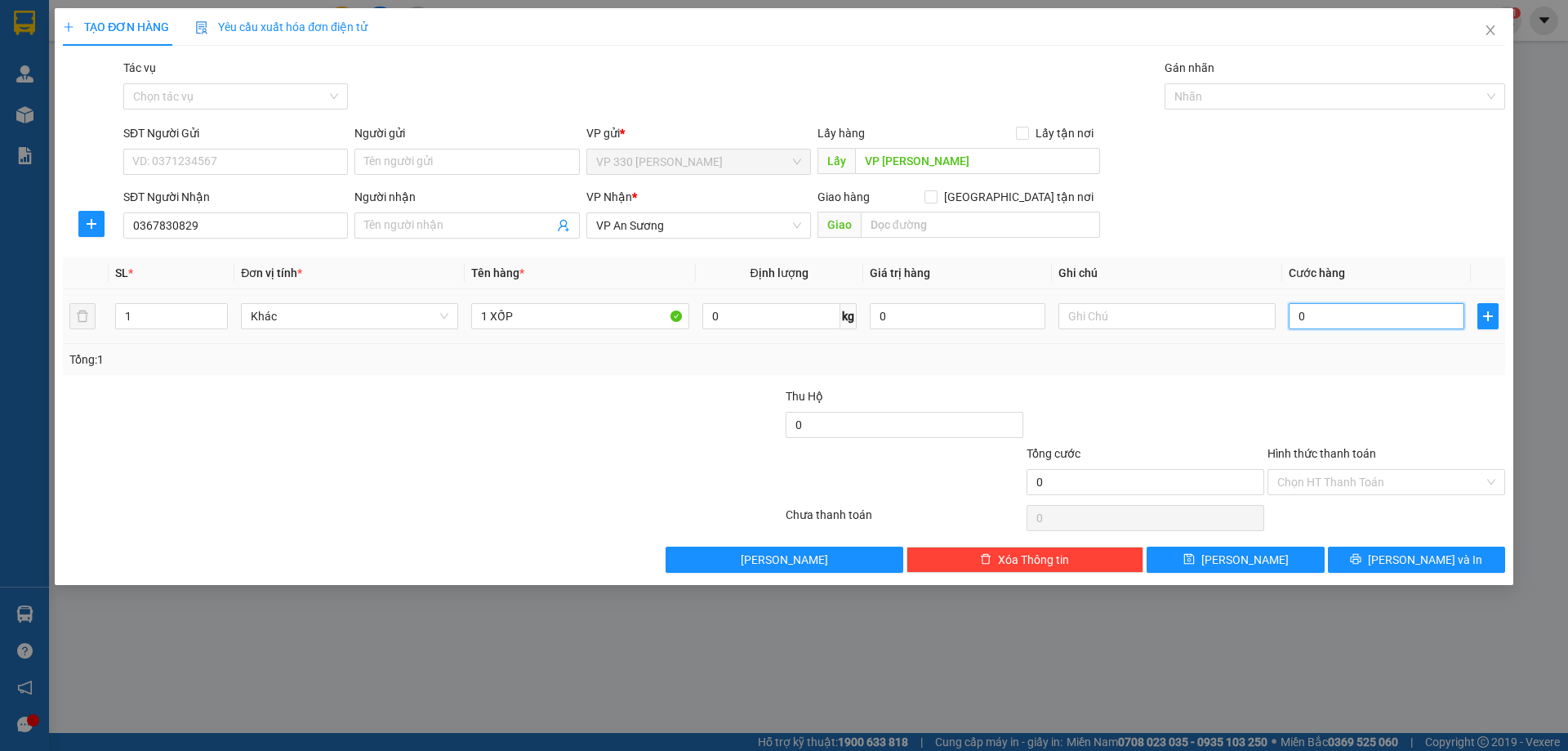
type input "1"
type input "10"
type input "100"
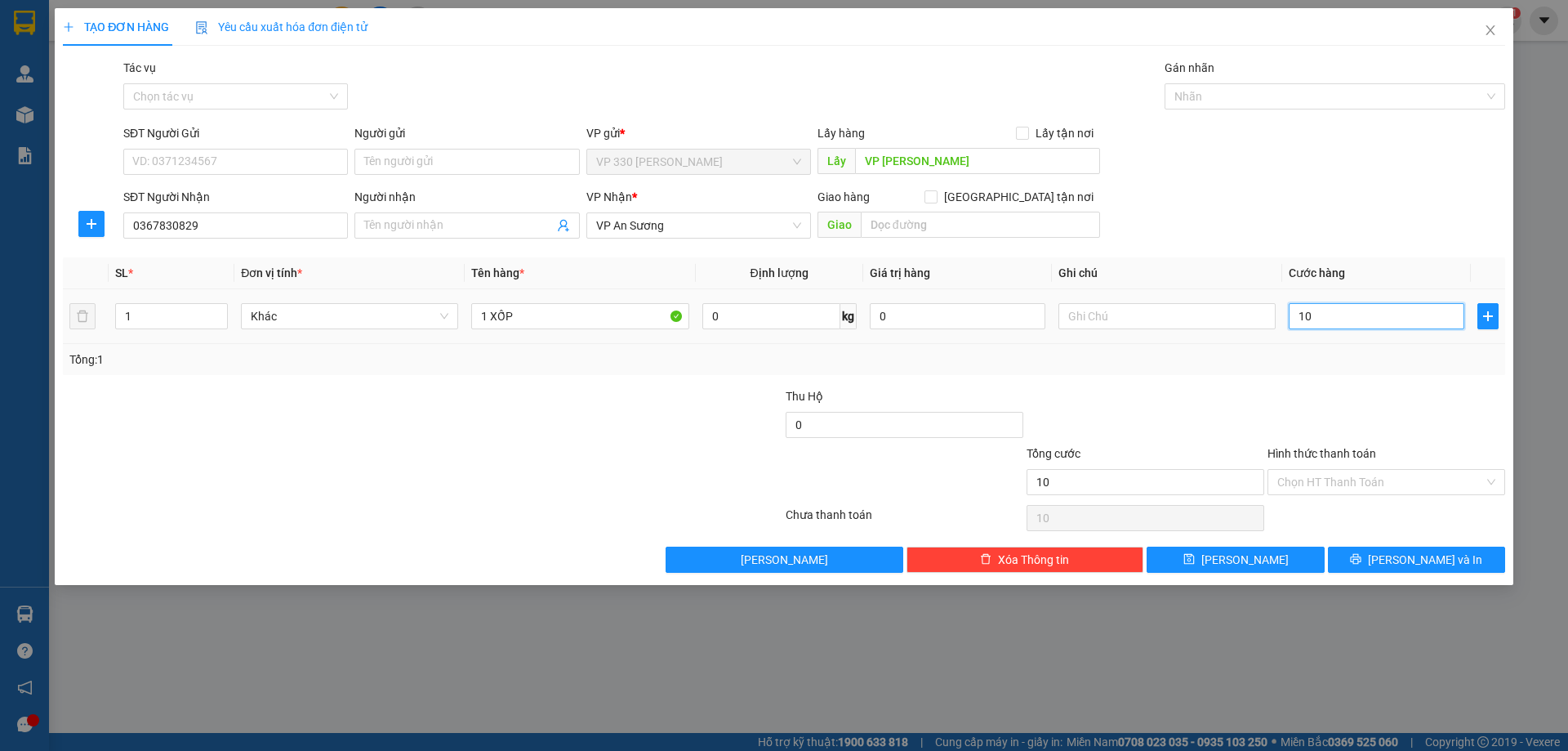
type input "100"
type input "1.000"
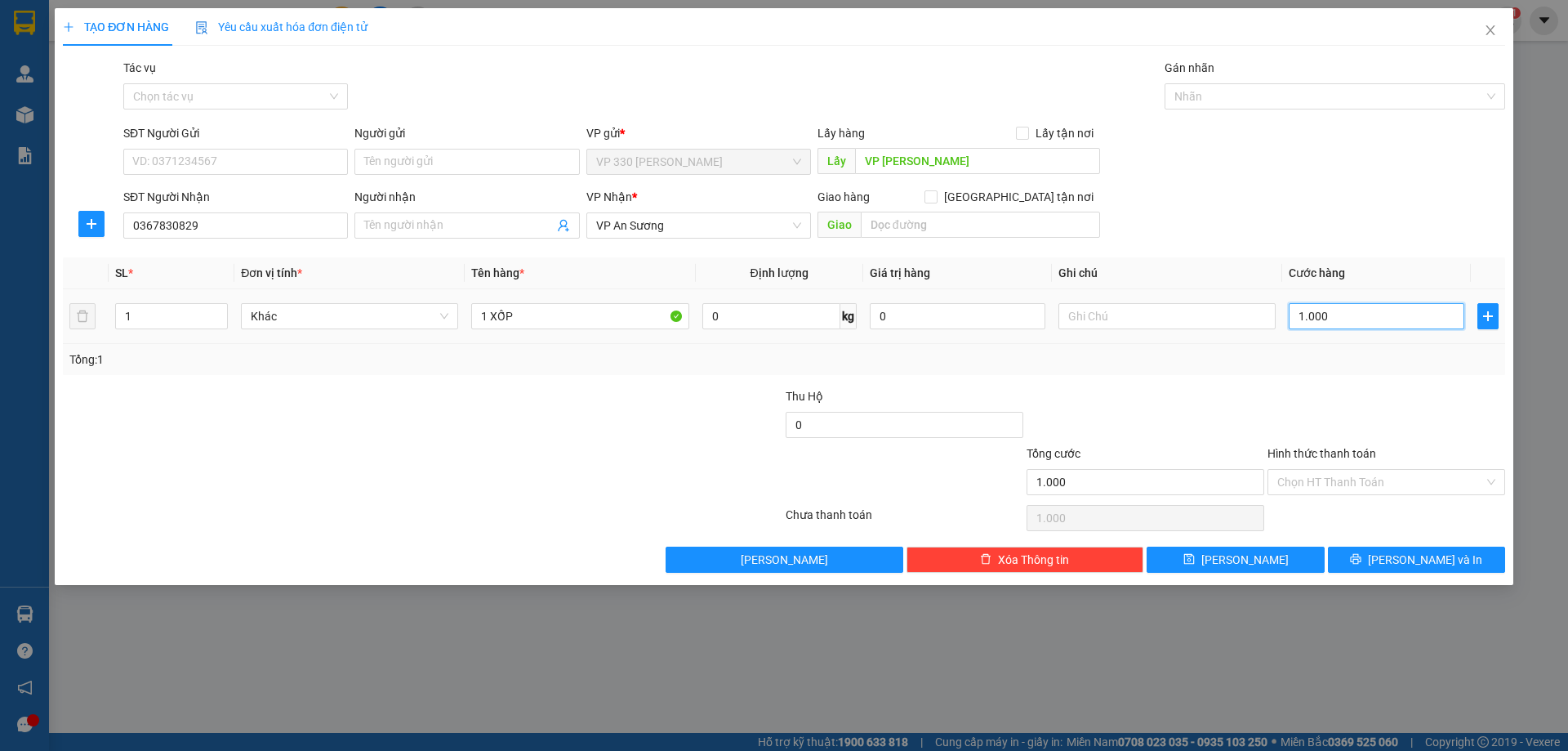
type input "10.000"
type input "100.000"
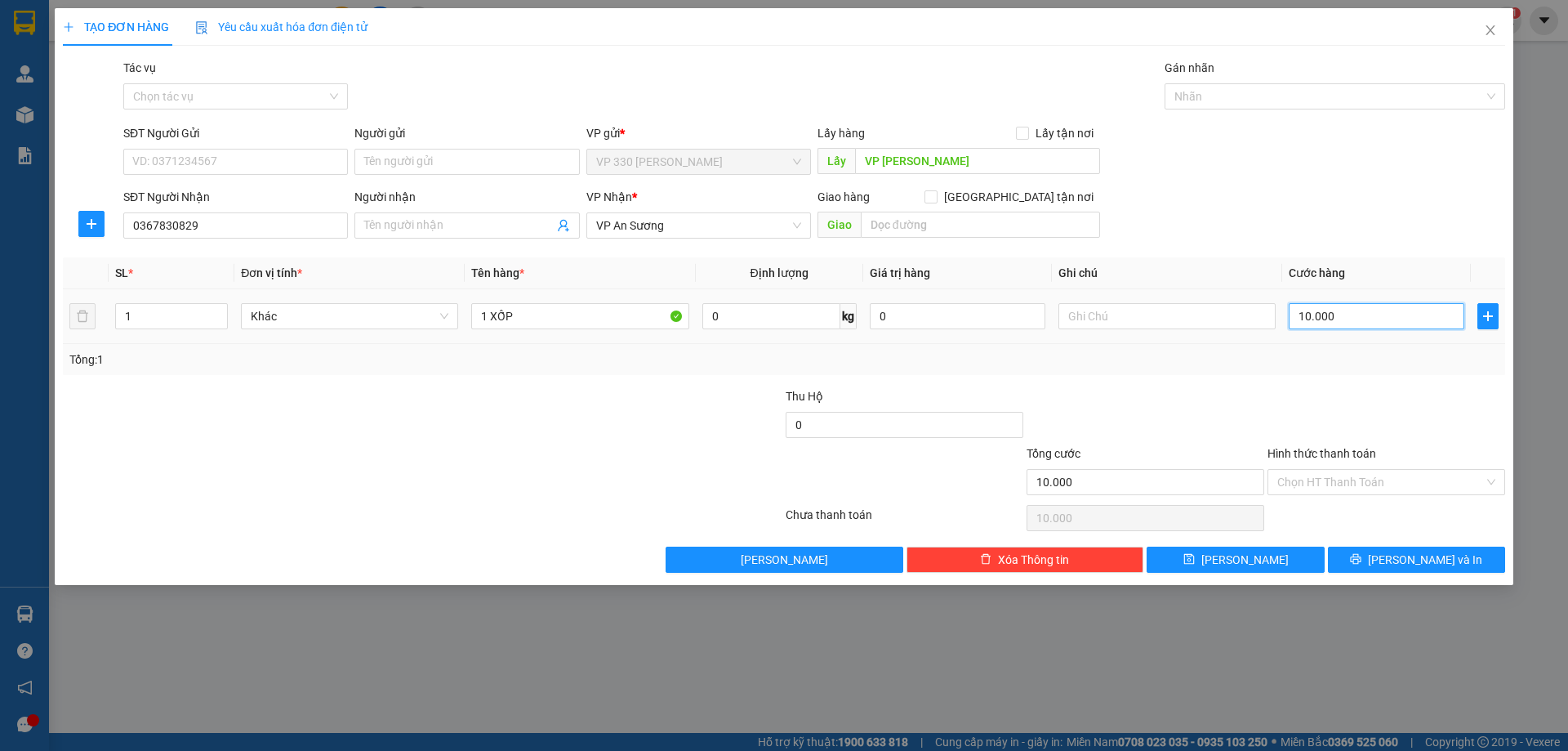
type input "100.000"
click at [1385, 567] on button "[PERSON_NAME] và In" at bounding box center [1416, 559] width 177 height 27
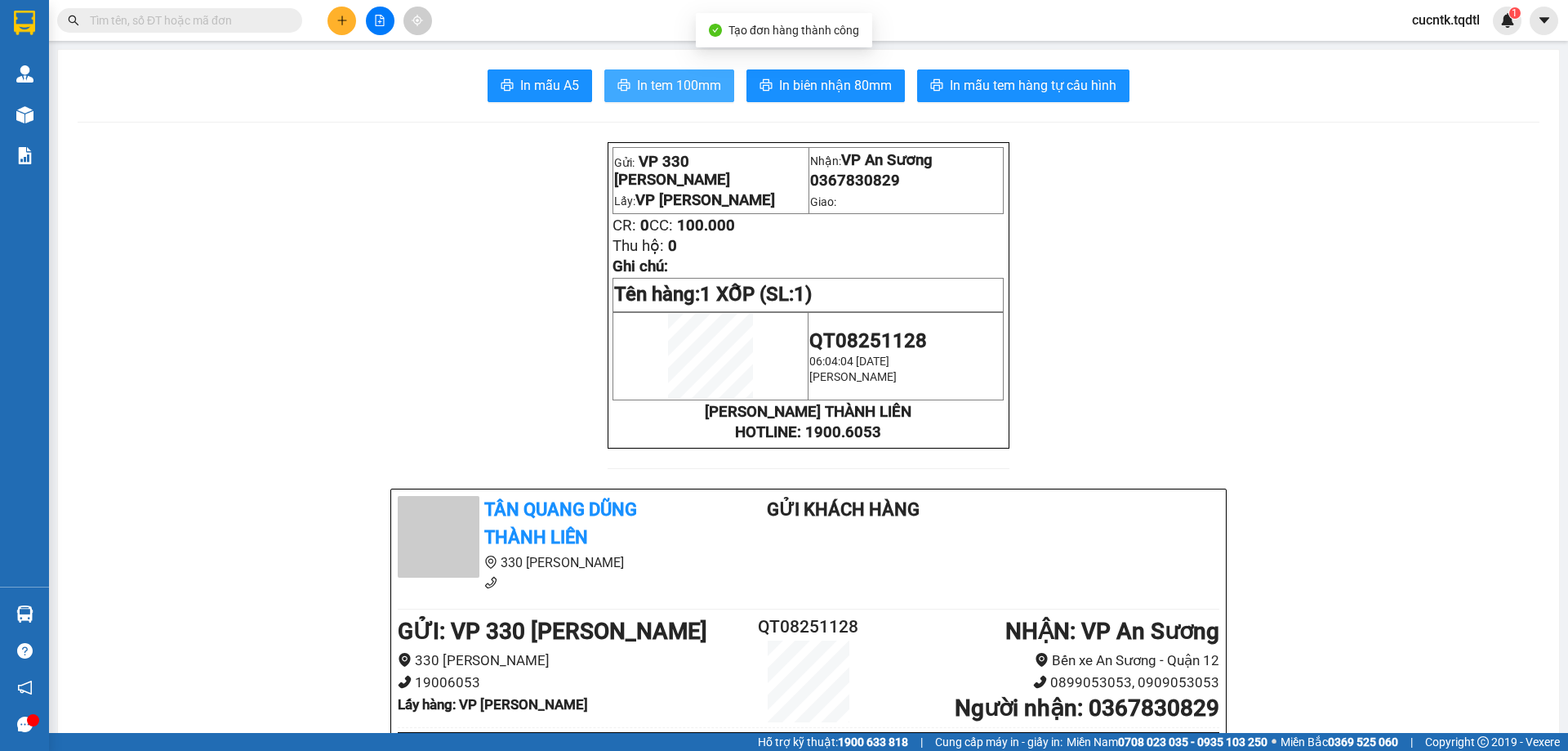
click at [642, 81] on span "In tem 100mm" at bounding box center [679, 85] width 84 height 21
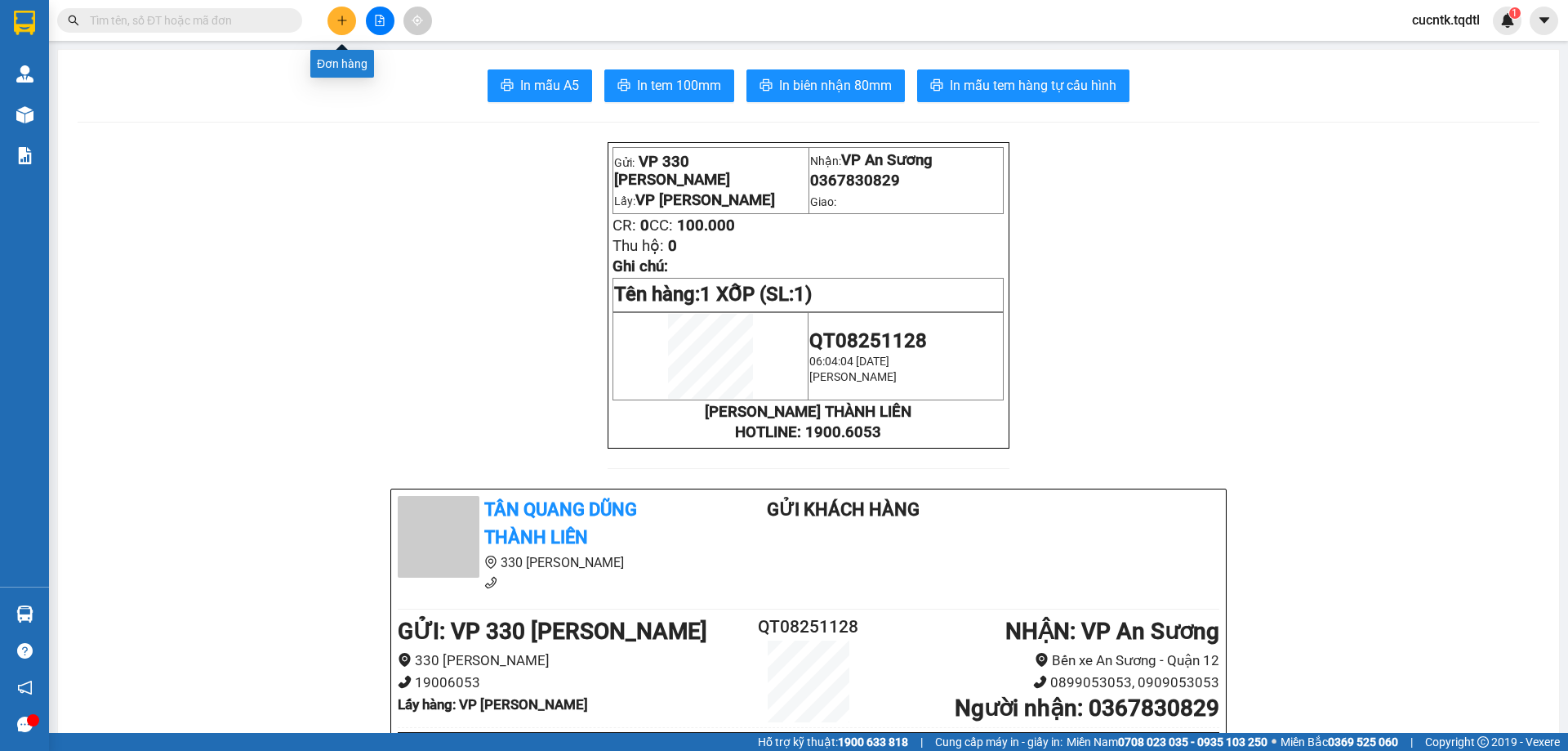
click at [345, 27] on button at bounding box center [341, 21] width 28 height 28
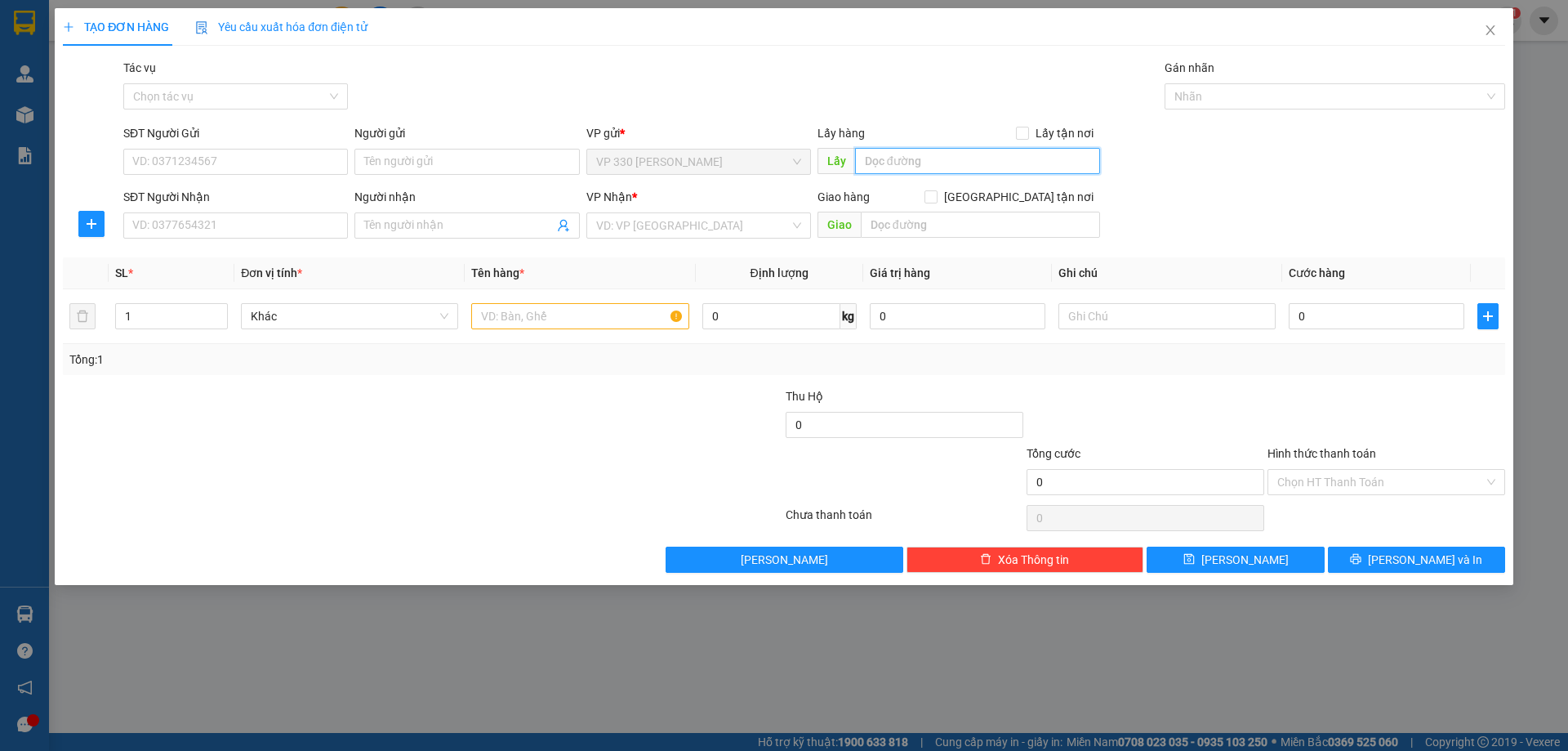
drag, startPoint x: 897, startPoint y: 158, endPoint x: 811, endPoint y: 86, distance: 112.2
click at [898, 158] on input "text" at bounding box center [977, 161] width 245 height 27
type input "VP [PERSON_NAME]"
click at [280, 239] on div "SĐT Người Nhận VD: 0377654321" at bounding box center [235, 216] width 225 height 57
click at [281, 231] on input "SĐT Người Nhận" at bounding box center [235, 226] width 225 height 27
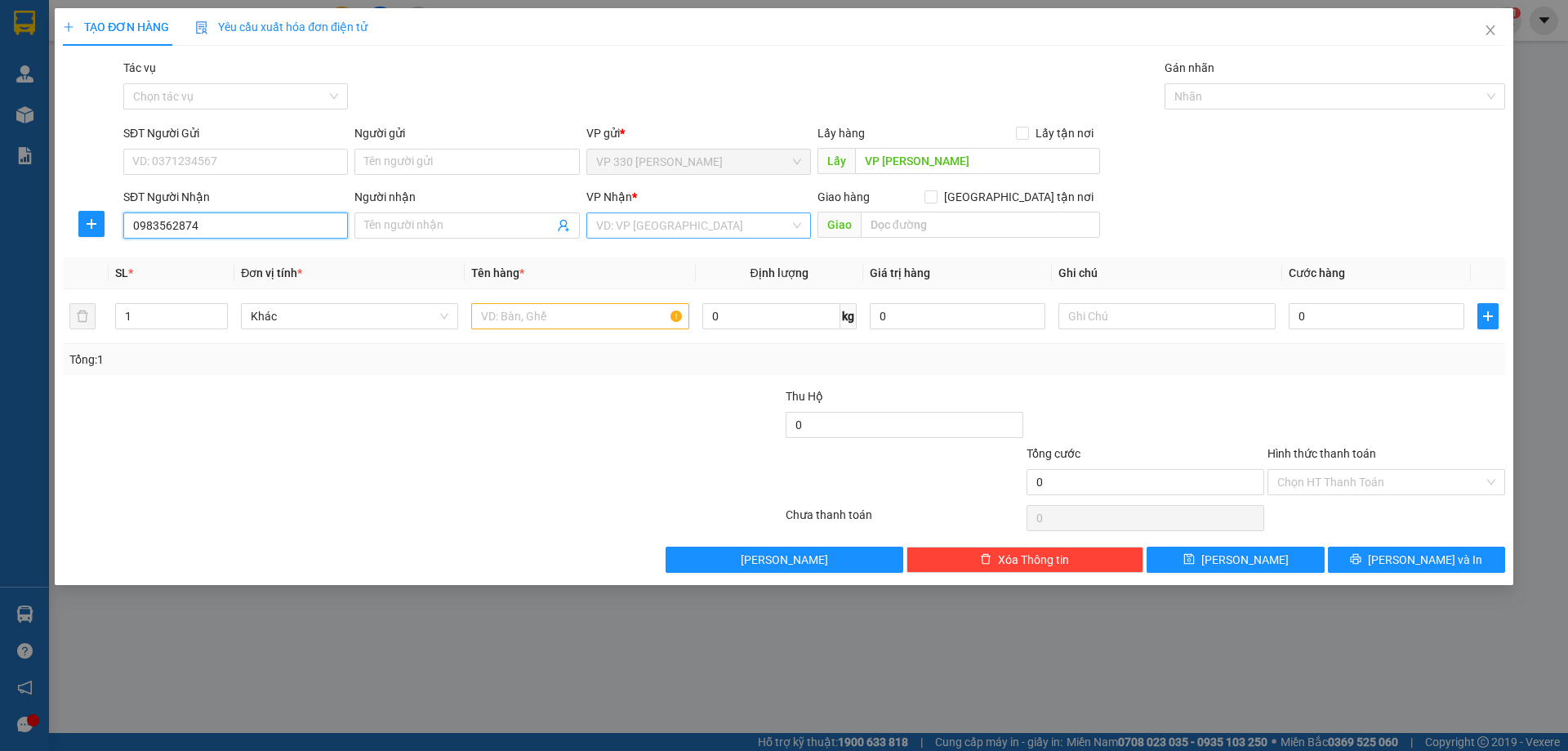
type input "0983562874"
click at [679, 213] on input "search" at bounding box center [693, 226] width 193 height 25
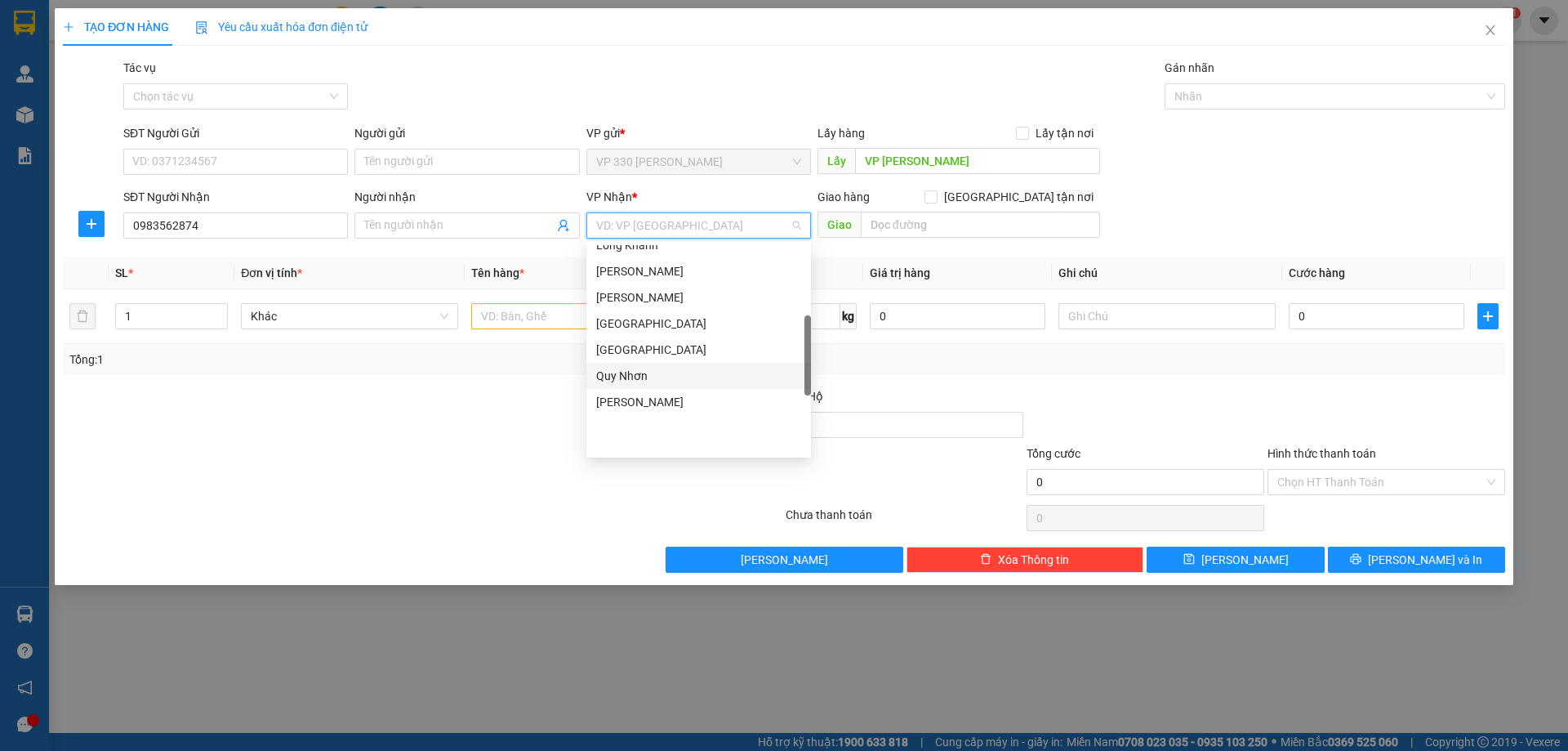
scroll to position [163, 0]
click at [680, 279] on div "BÀ RỊA VŨNG TÀU" at bounding box center [699, 277] width 205 height 18
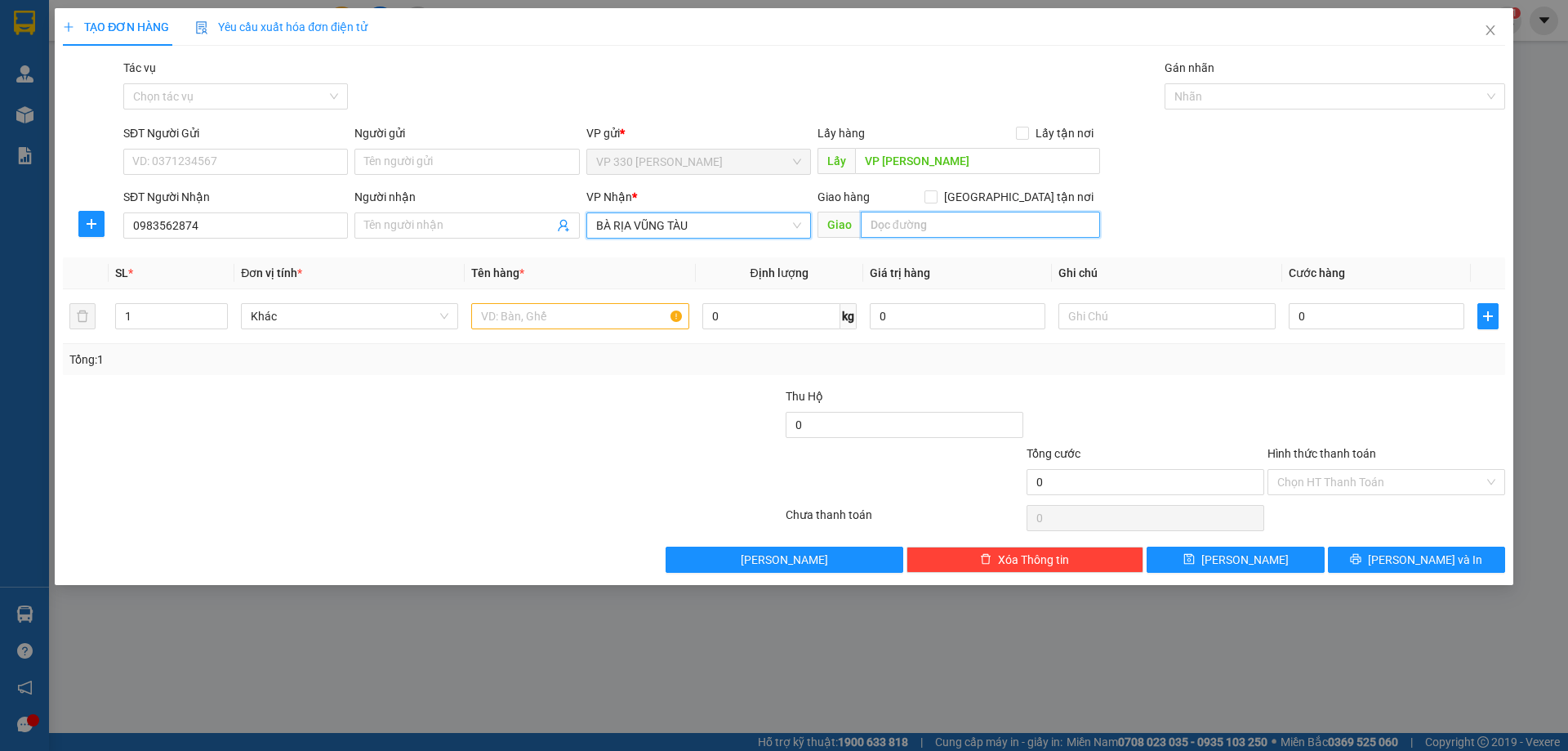
click at [878, 218] on input "text" at bounding box center [980, 225] width 239 height 27
type input "[PERSON_NAME]"
type input "2"
click at [218, 310] on icon "up" at bounding box center [219, 312] width 6 height 6
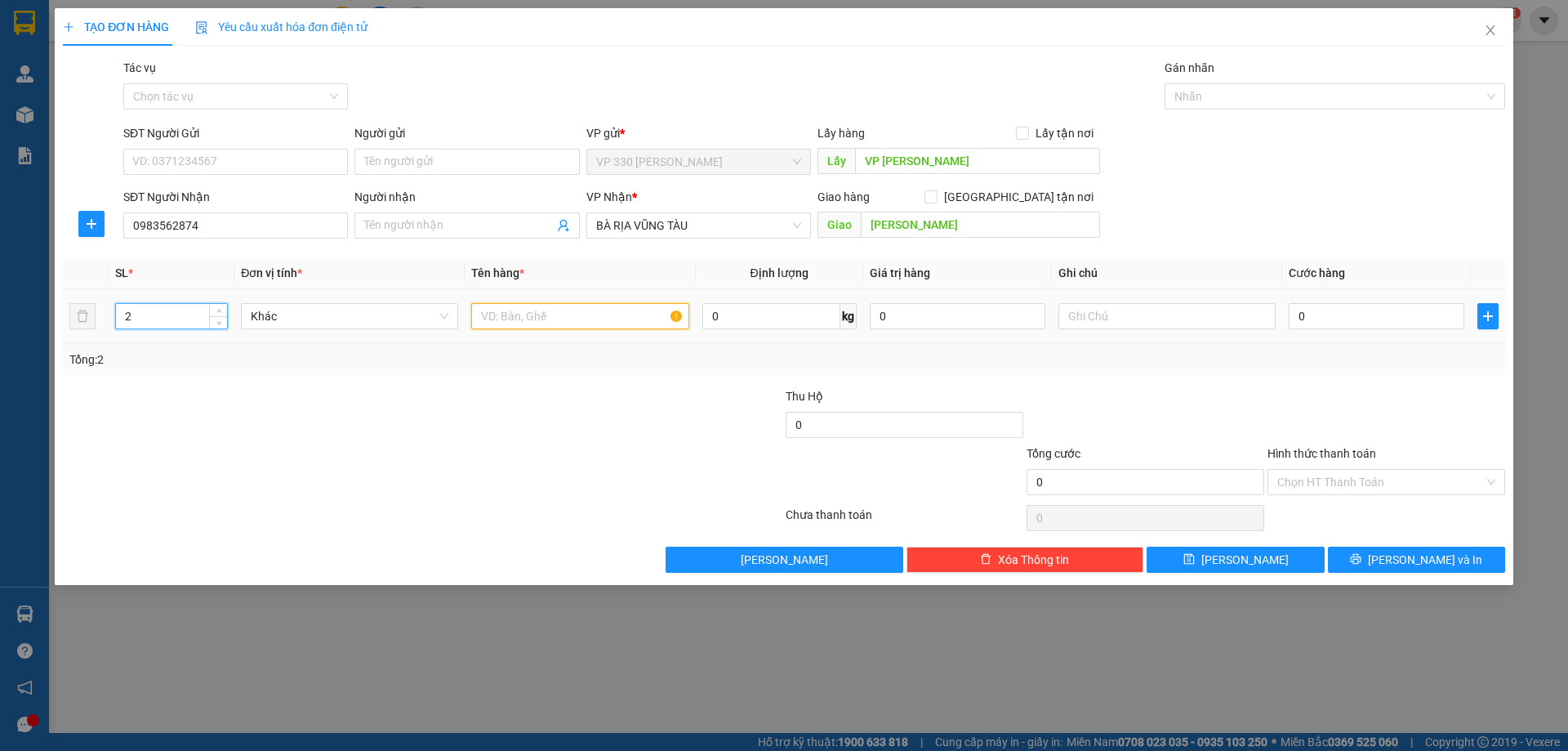
click at [570, 318] on input "text" at bounding box center [579, 317] width 217 height 27
type input "1 XỐP 1 BAO NHỎ"
click at [1329, 318] on input "0" at bounding box center [1376, 317] width 175 height 27
type input "1"
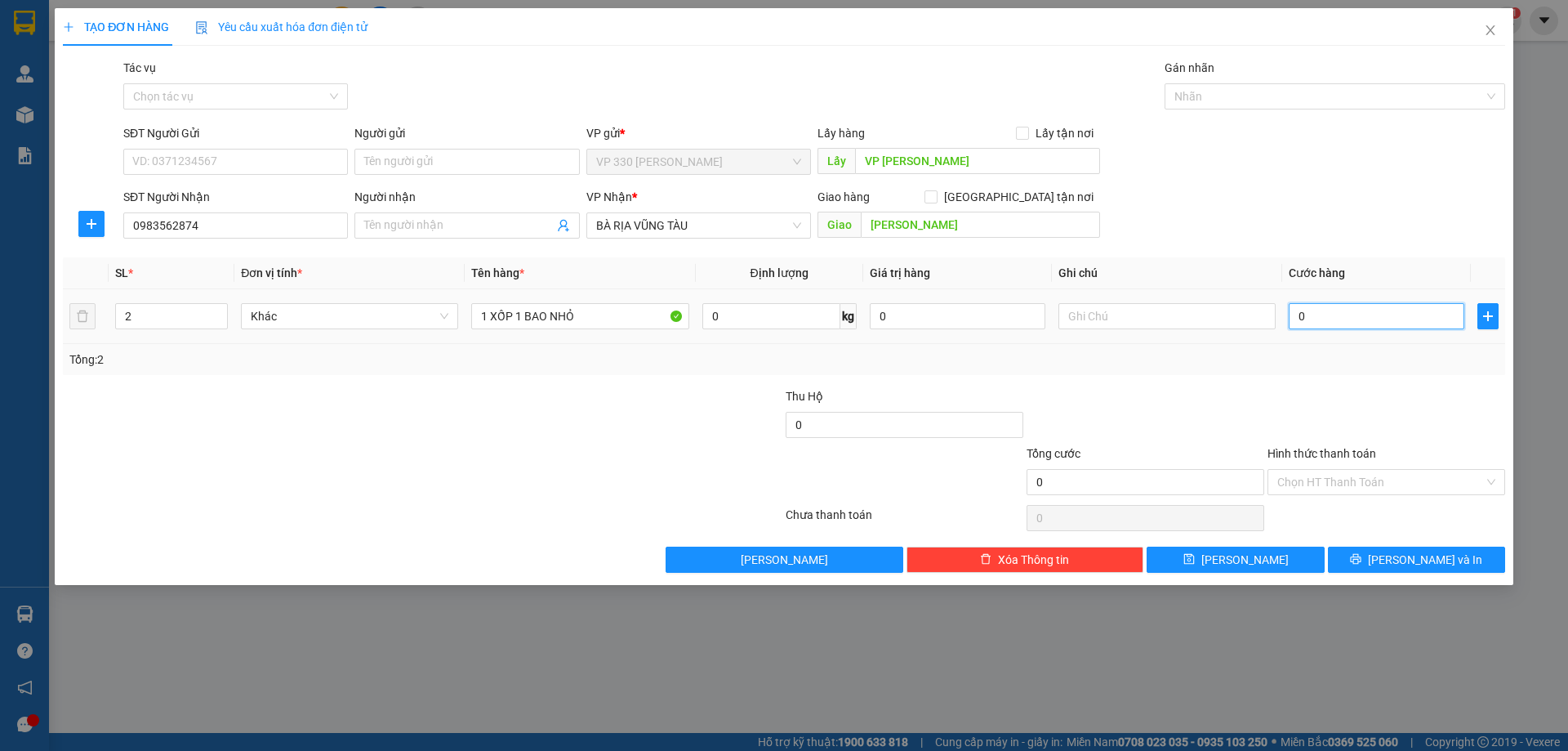
type input "1"
type input "10"
type input "100"
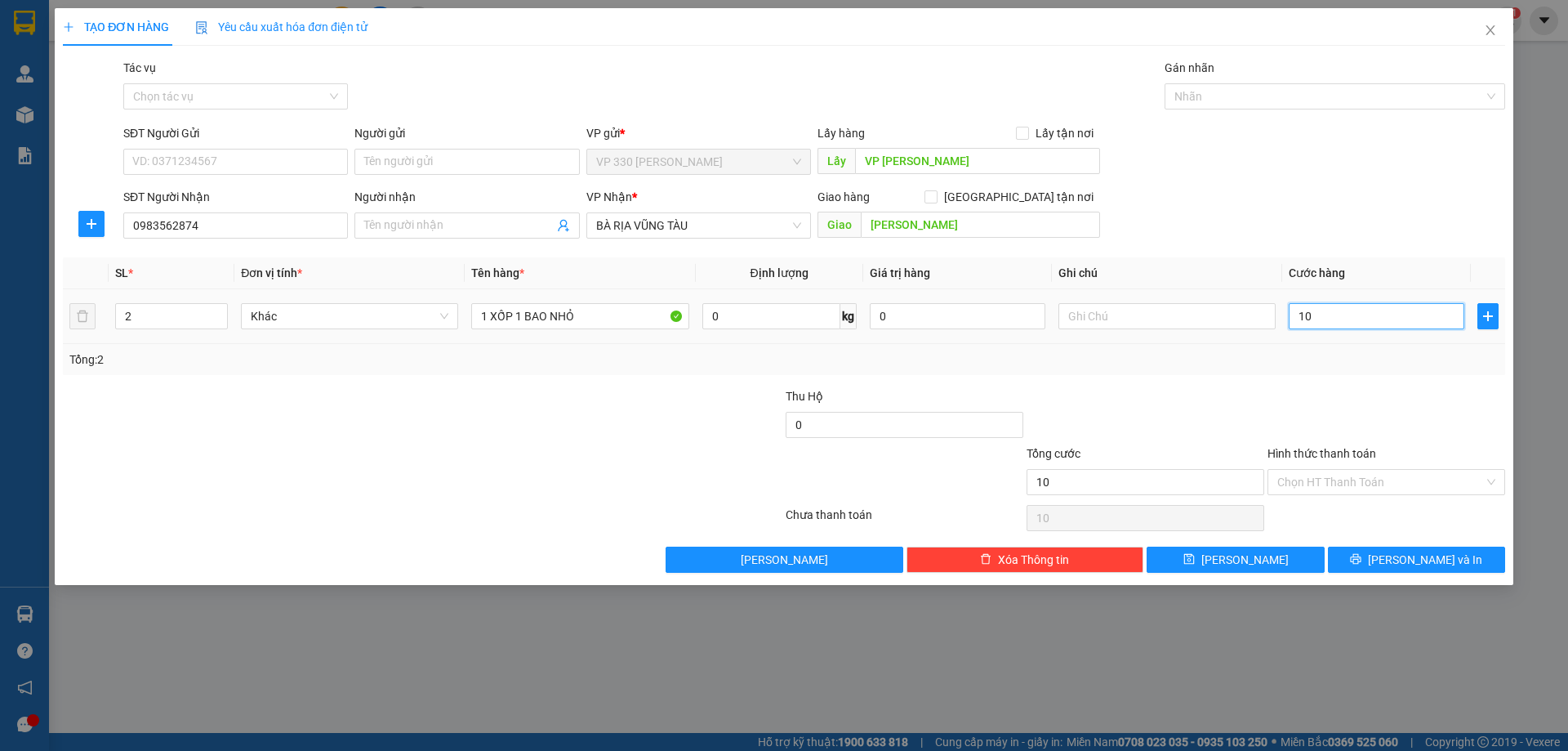
type input "100"
type input "1.000"
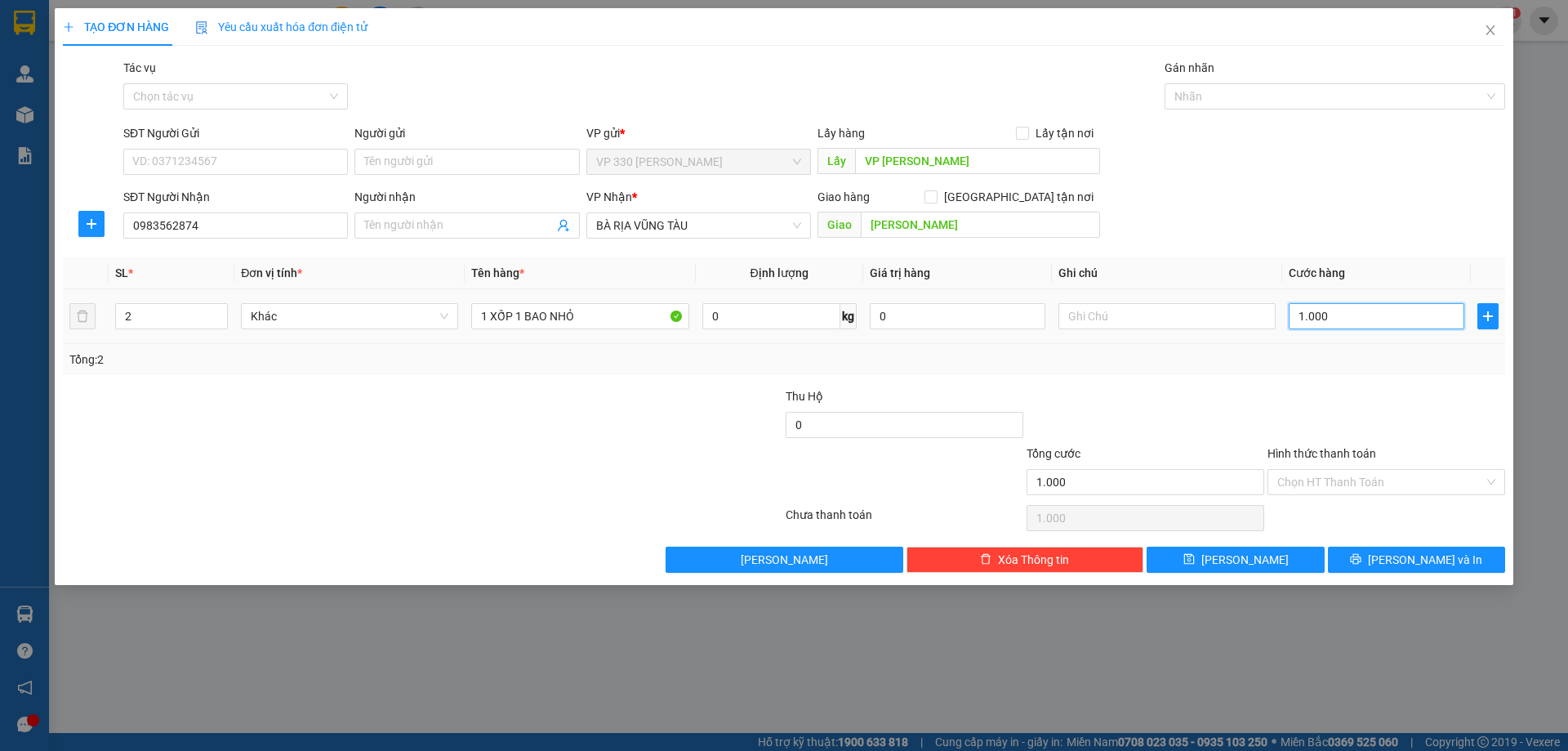
type input "10.000"
type input "100.000"
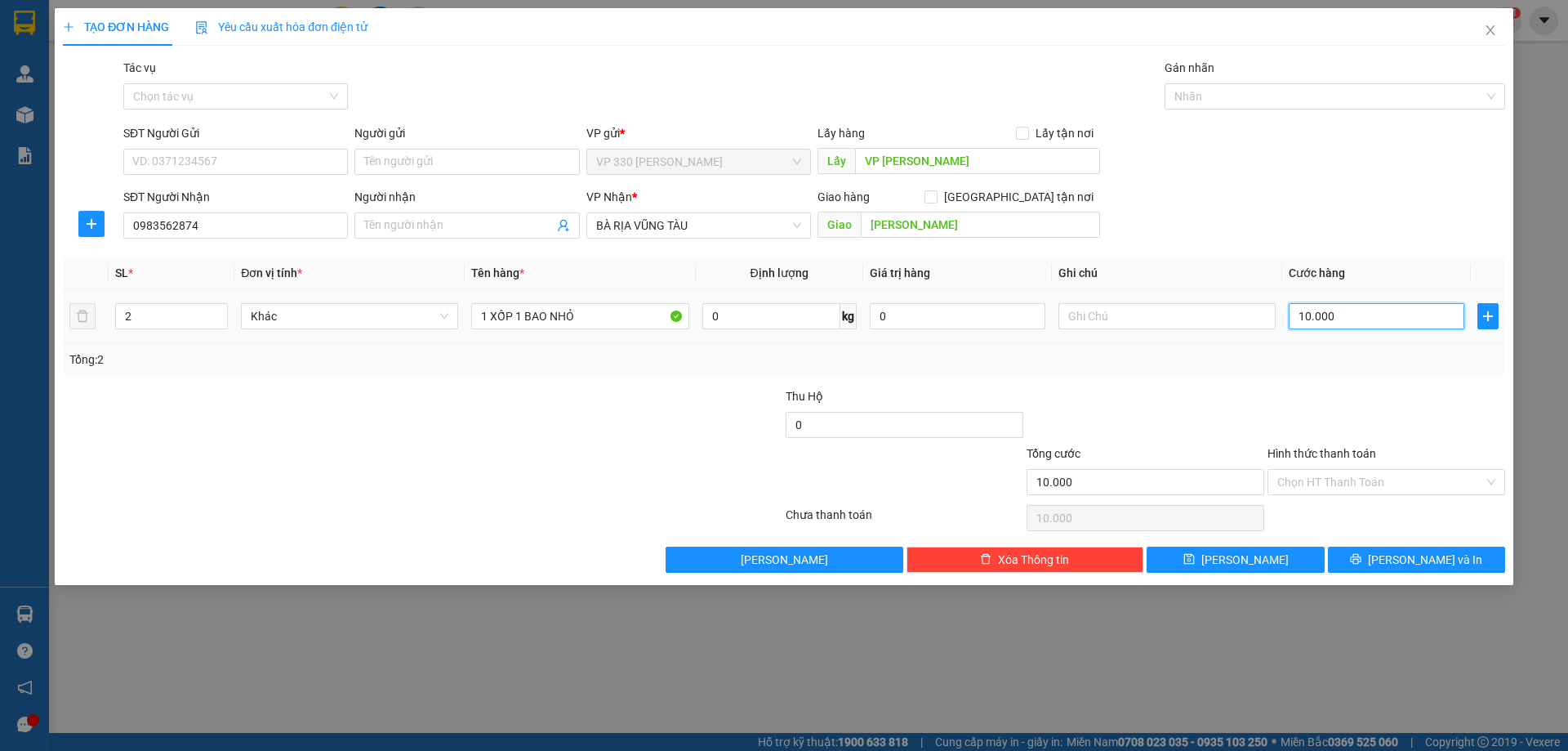
type input "100.000"
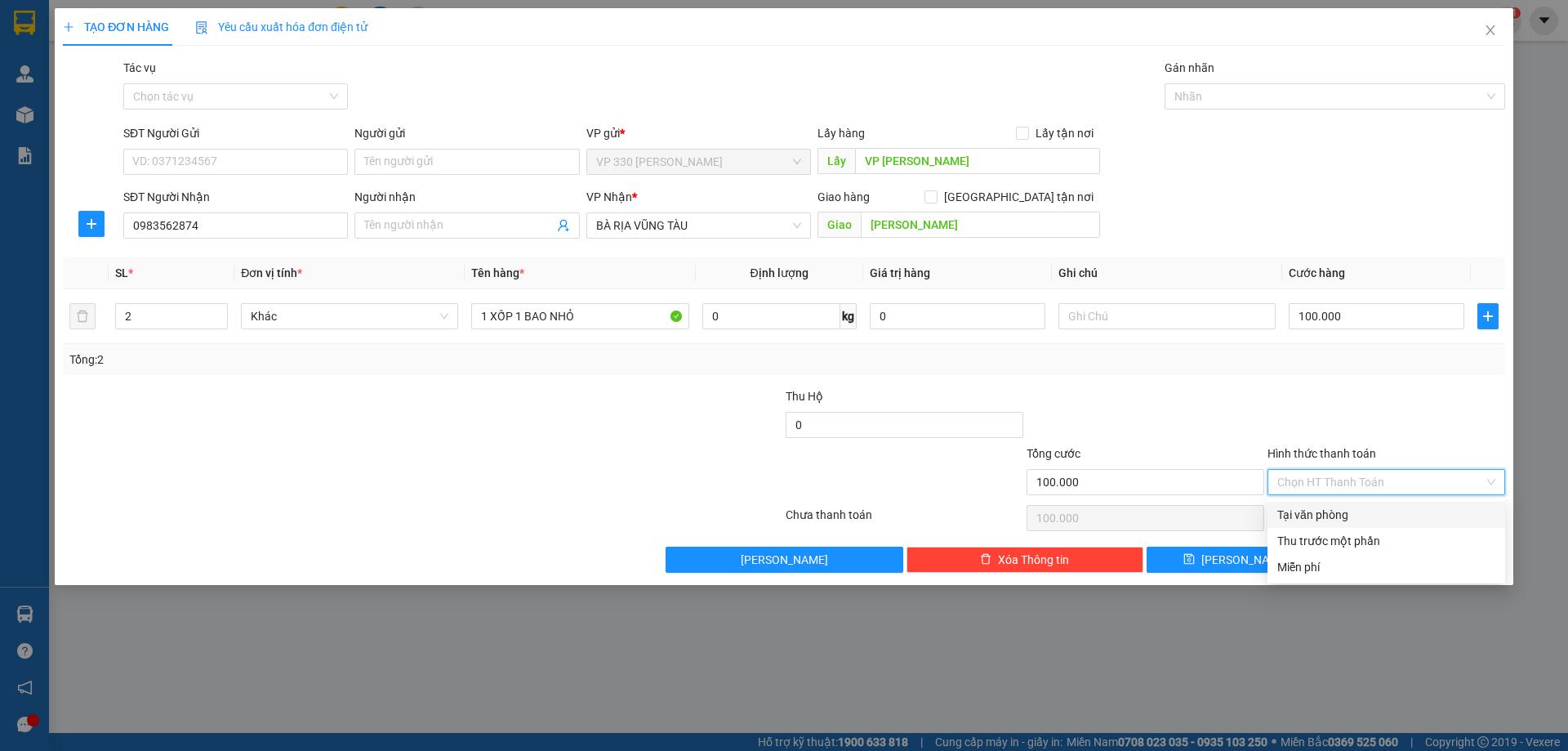
click at [1326, 481] on input "Hình thức thanh toán" at bounding box center [1380, 482] width 207 height 25
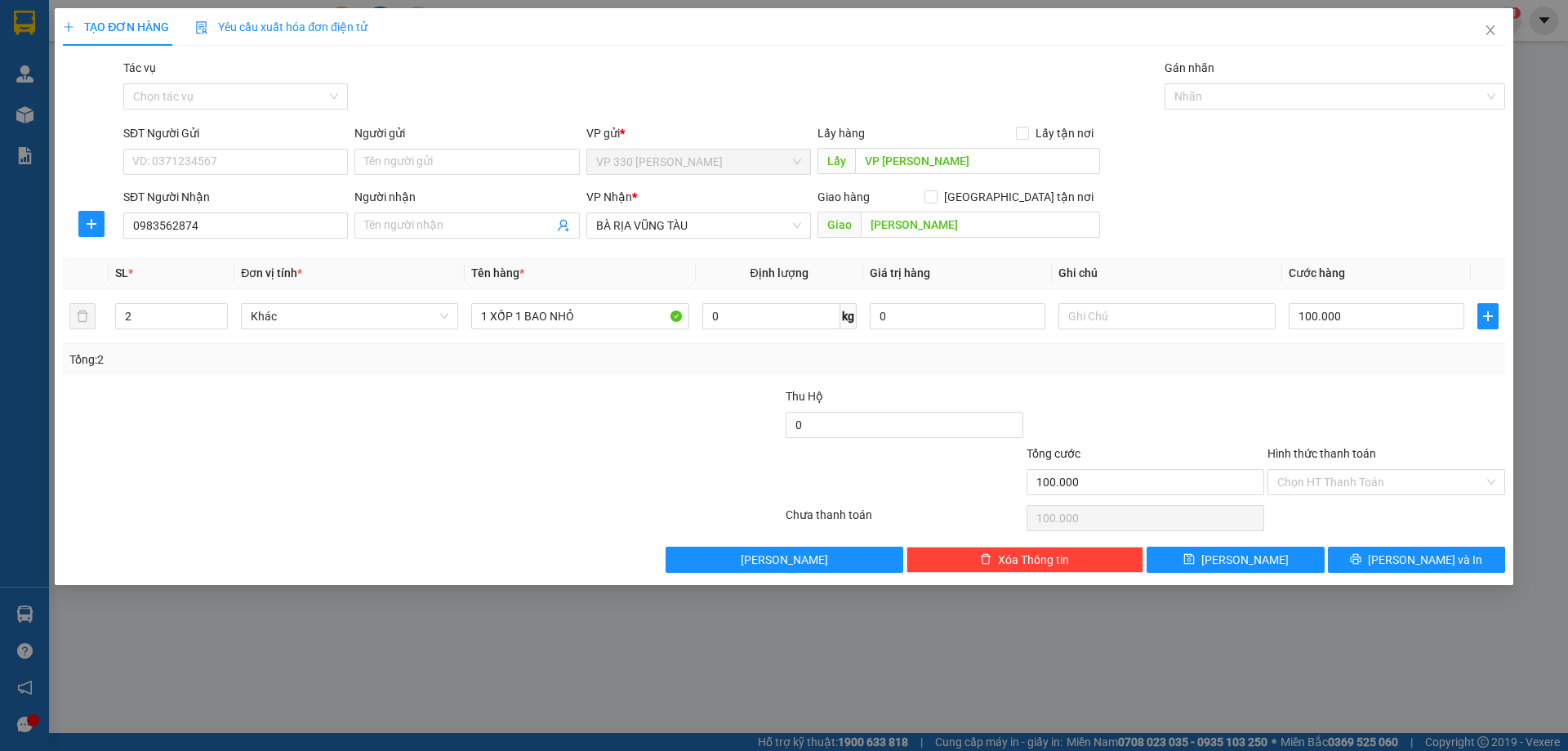
click at [1365, 389] on div at bounding box center [1386, 415] width 241 height 57
click at [1449, 563] on button "[PERSON_NAME] và In" at bounding box center [1416, 559] width 177 height 27
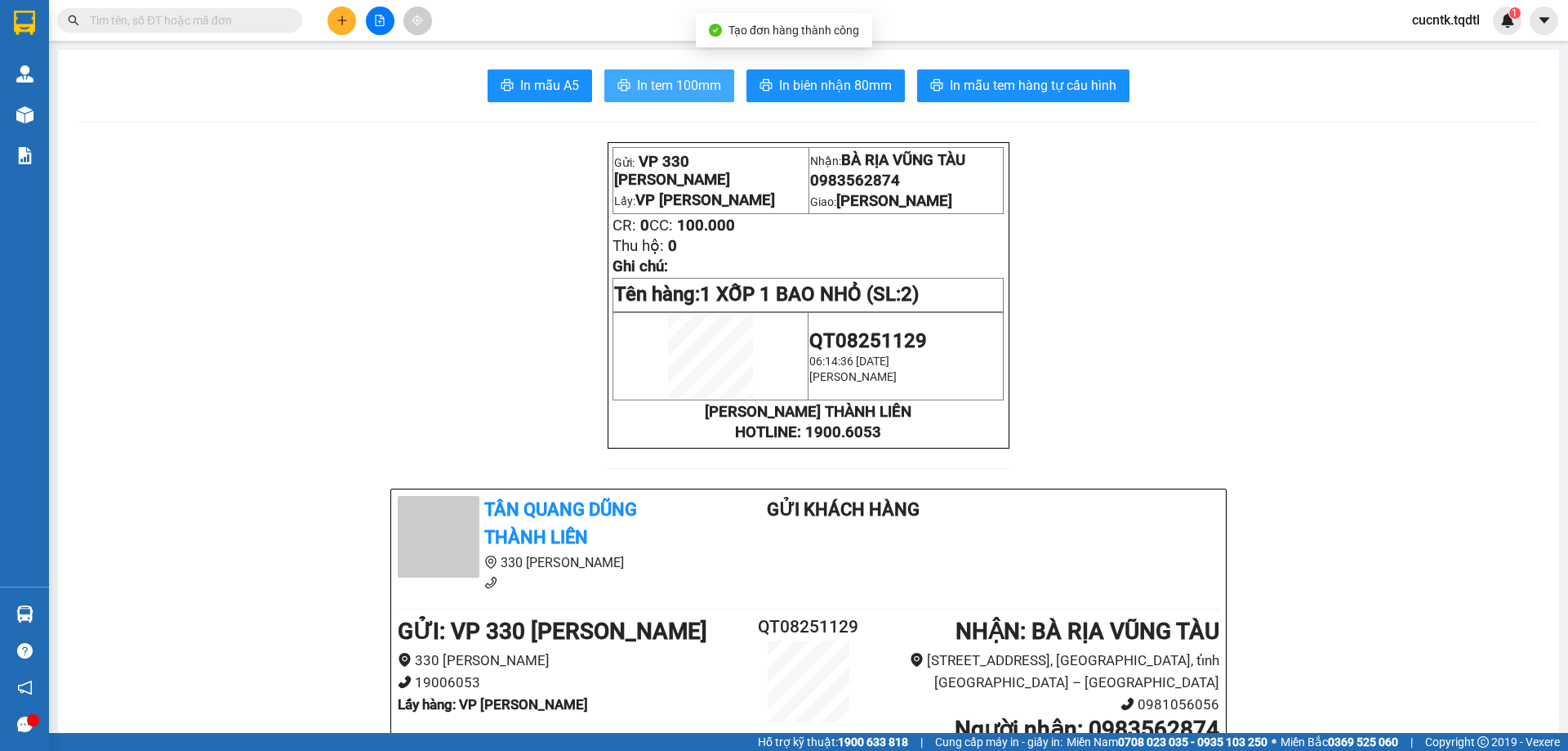
click at [702, 85] on span "In tem 100mm" at bounding box center [679, 85] width 84 height 21
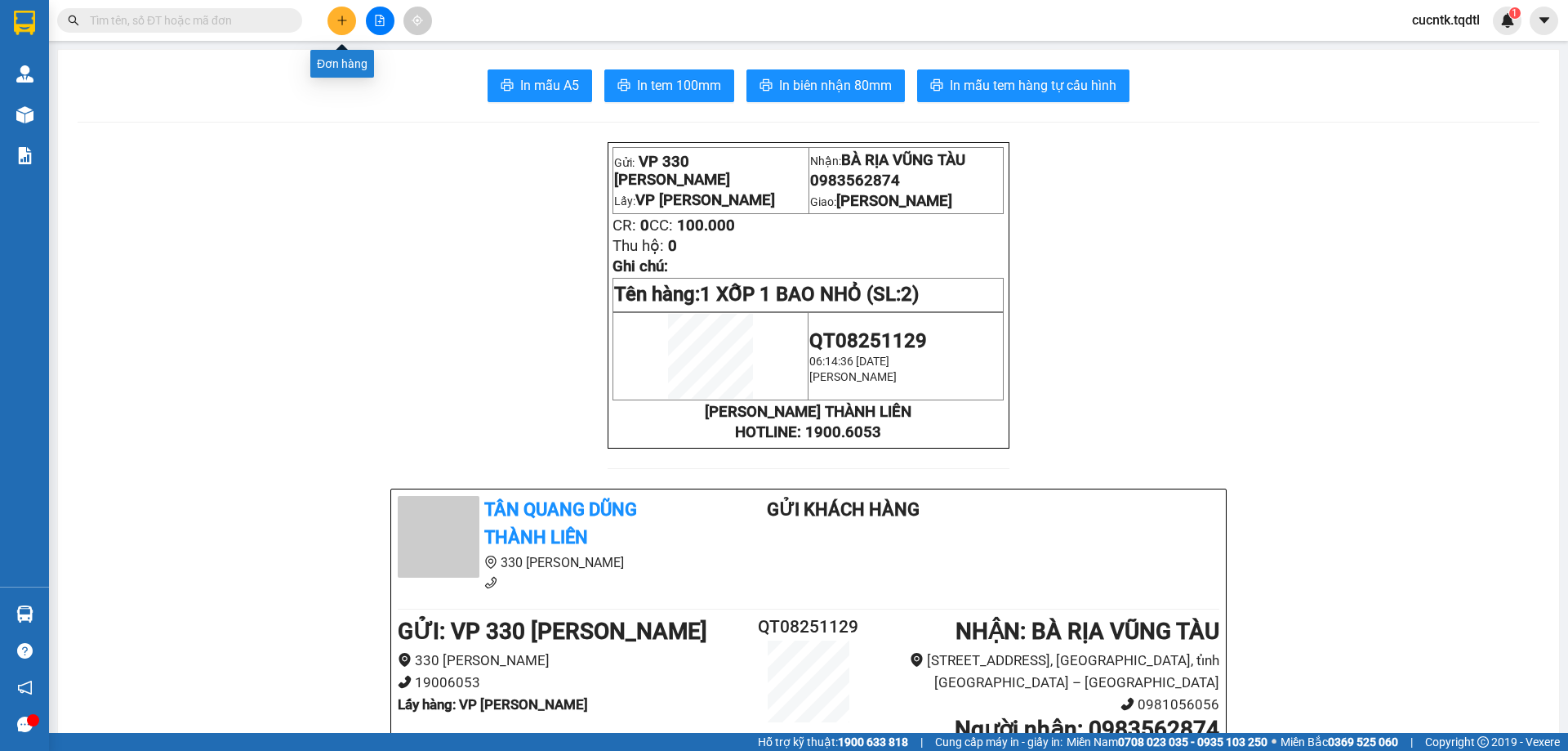
click at [339, 24] on icon "plus" at bounding box center [342, 21] width 11 height 11
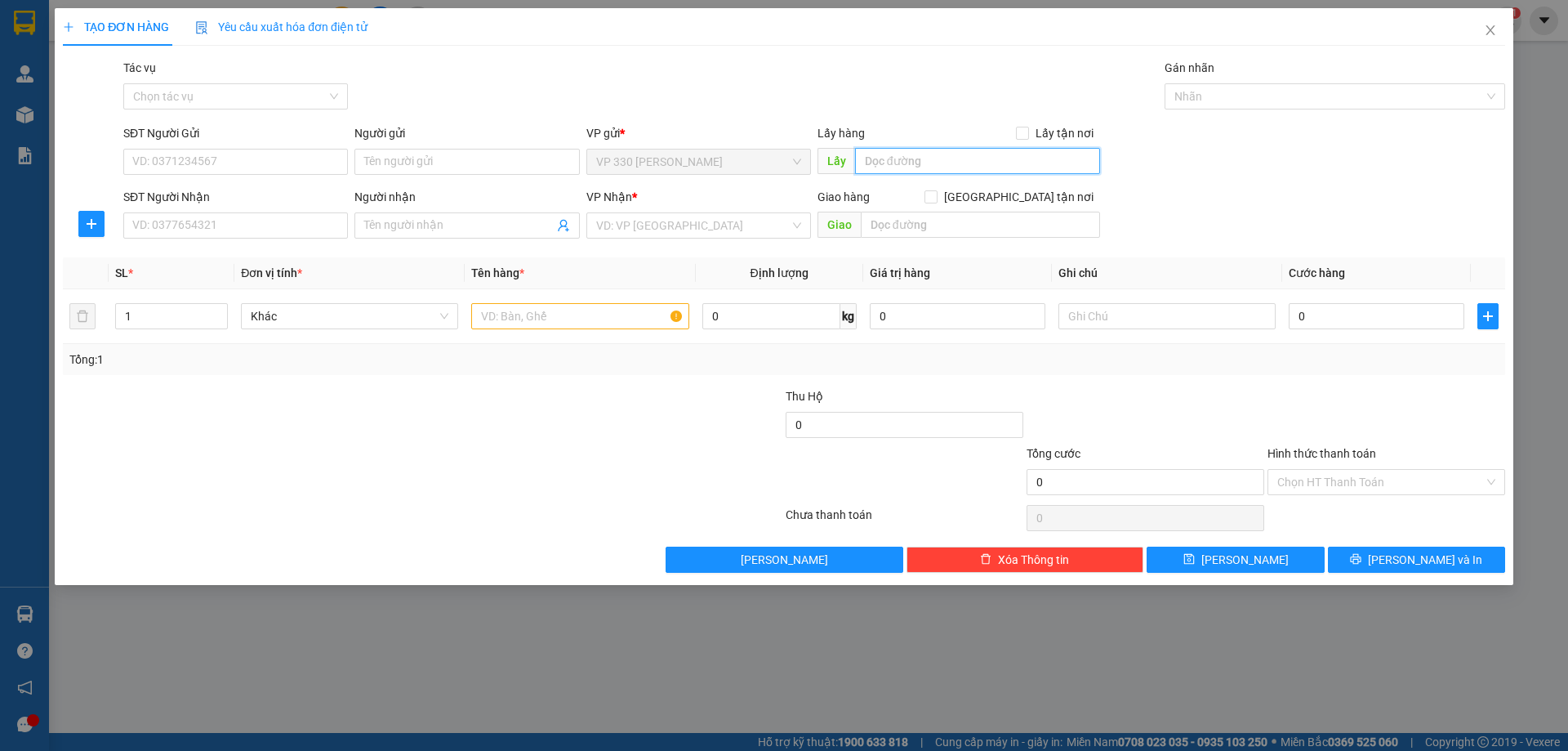
click at [927, 161] on input "text" at bounding box center [977, 161] width 245 height 27
type input "VP [PERSON_NAME]"
click at [182, 229] on input "SĐT Người Nhận" at bounding box center [235, 226] width 225 height 27
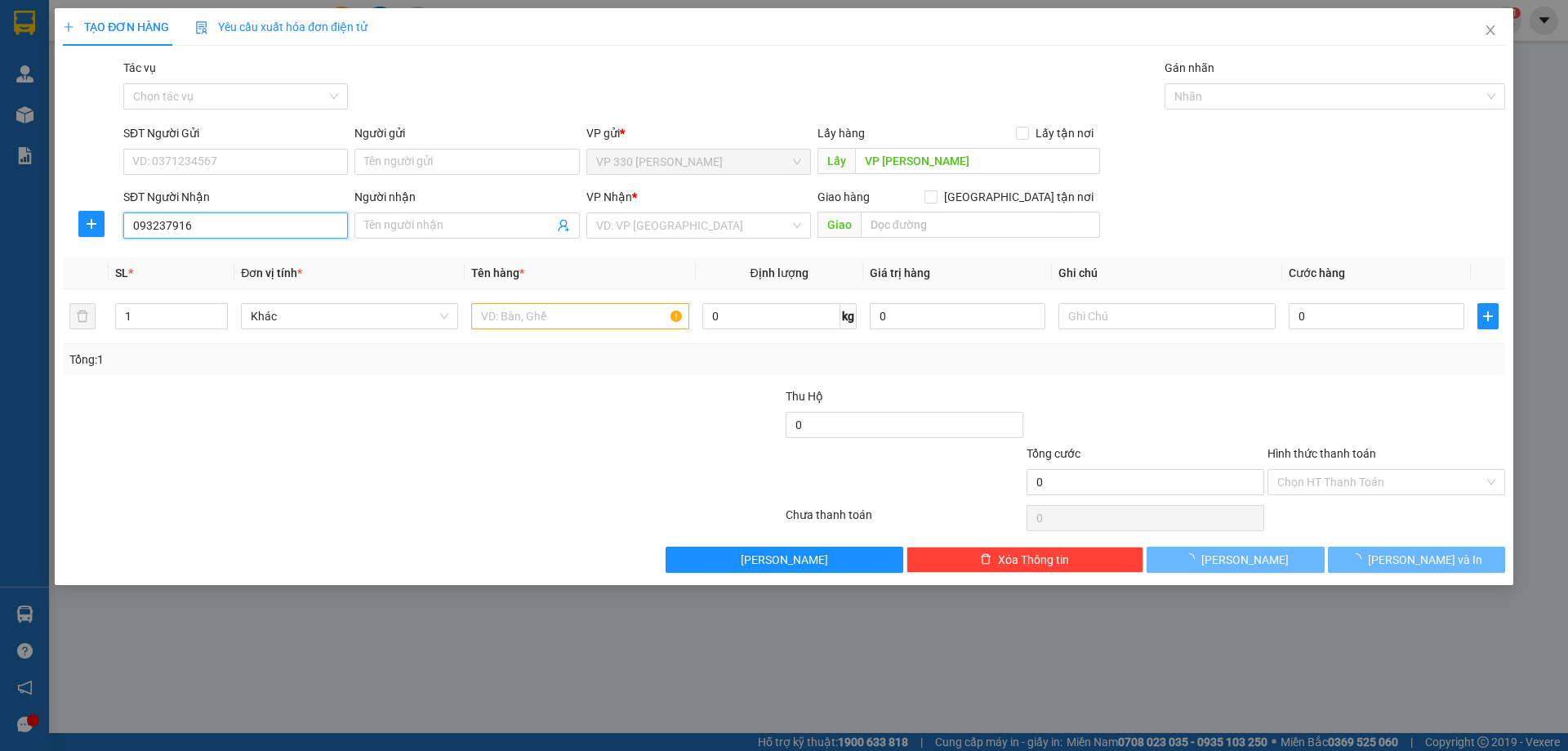
type input "0932379164"
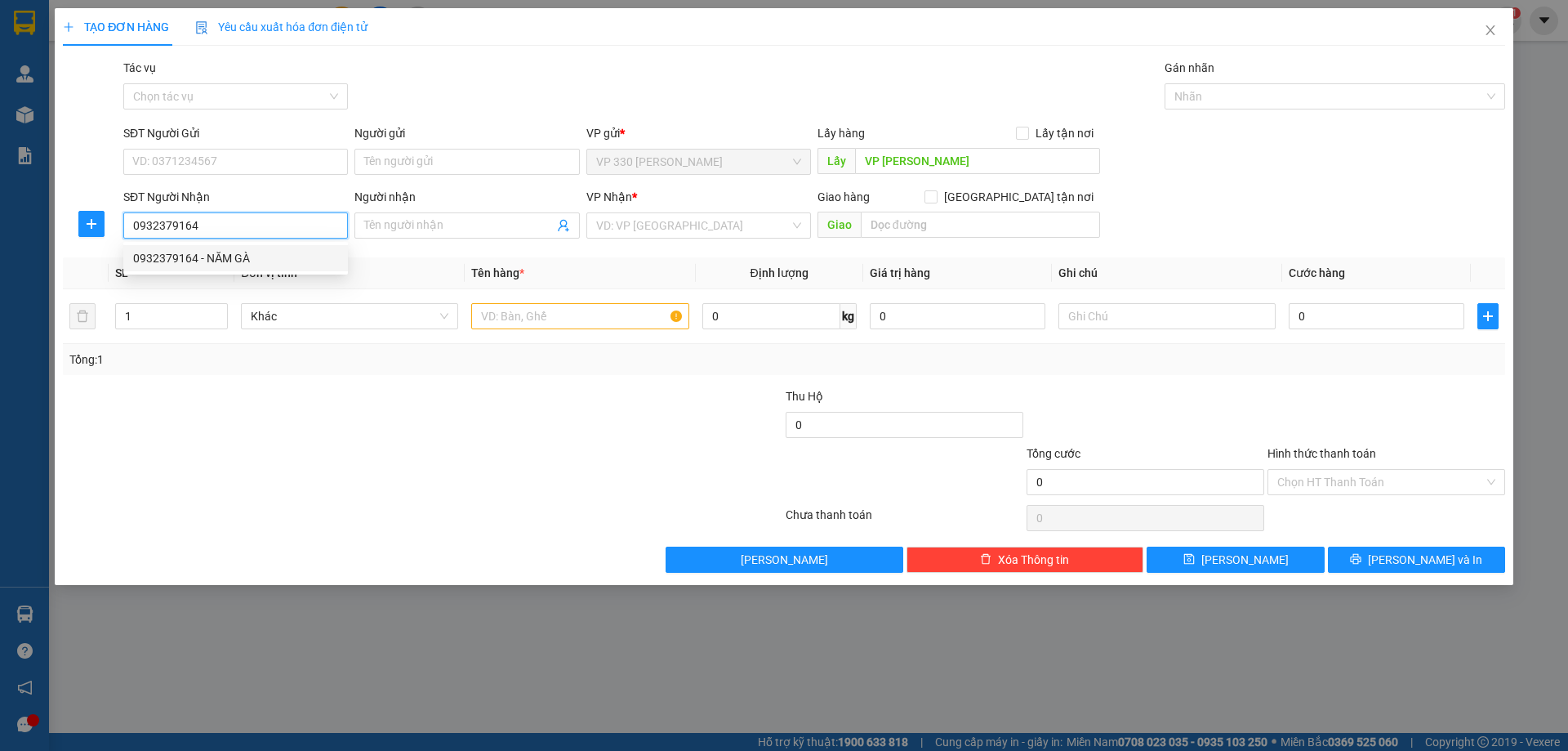
click at [279, 266] on div "0932379164 - NĂM GÀ" at bounding box center [235, 258] width 205 height 18
type input "NĂM GÀ"
type input "[PERSON_NAME]"
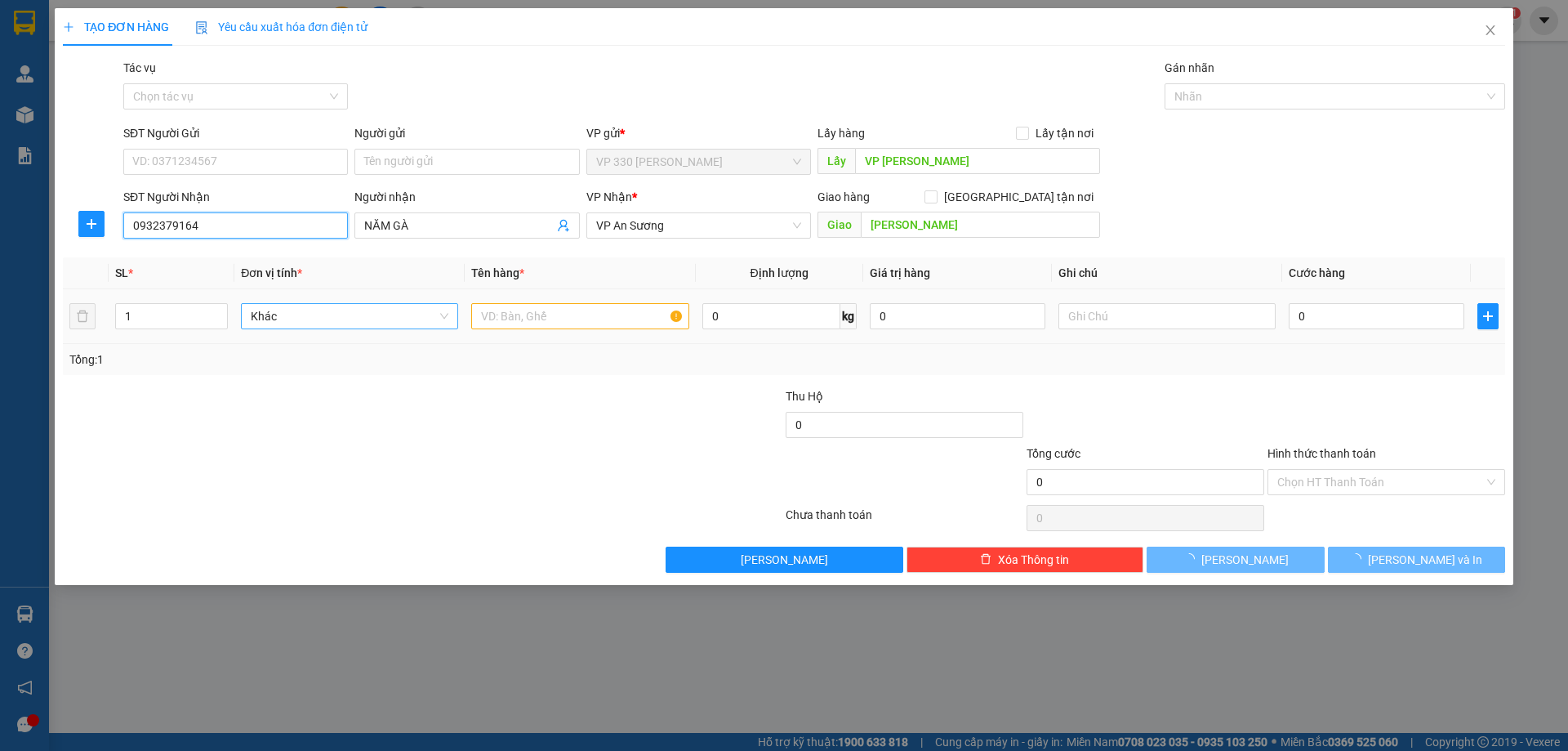
type input "300.000"
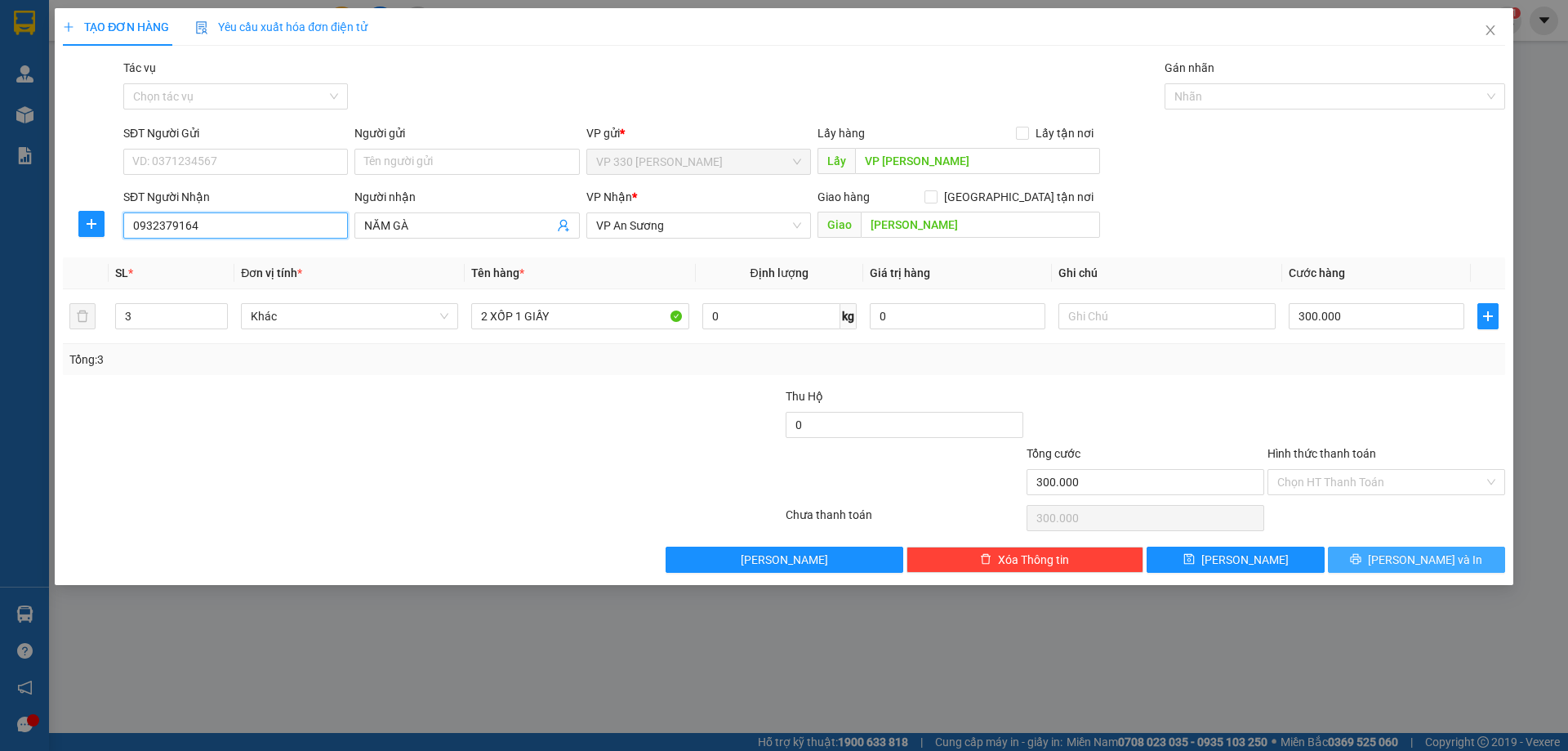
type input "0932379164"
click at [1444, 559] on span "[PERSON_NAME] và In" at bounding box center [1425, 559] width 115 height 18
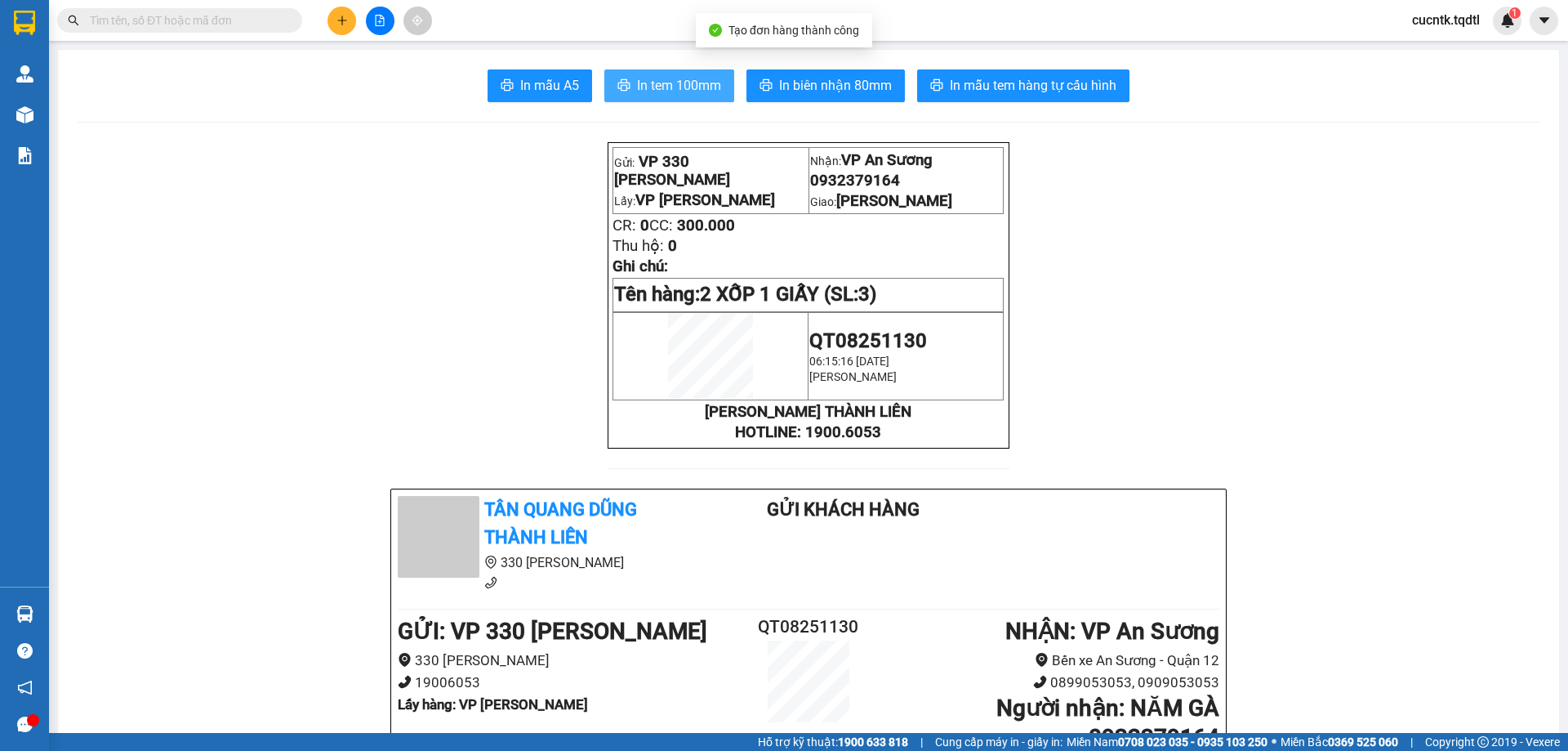
click at [687, 85] on span "In tem 100mm" at bounding box center [679, 85] width 84 height 21
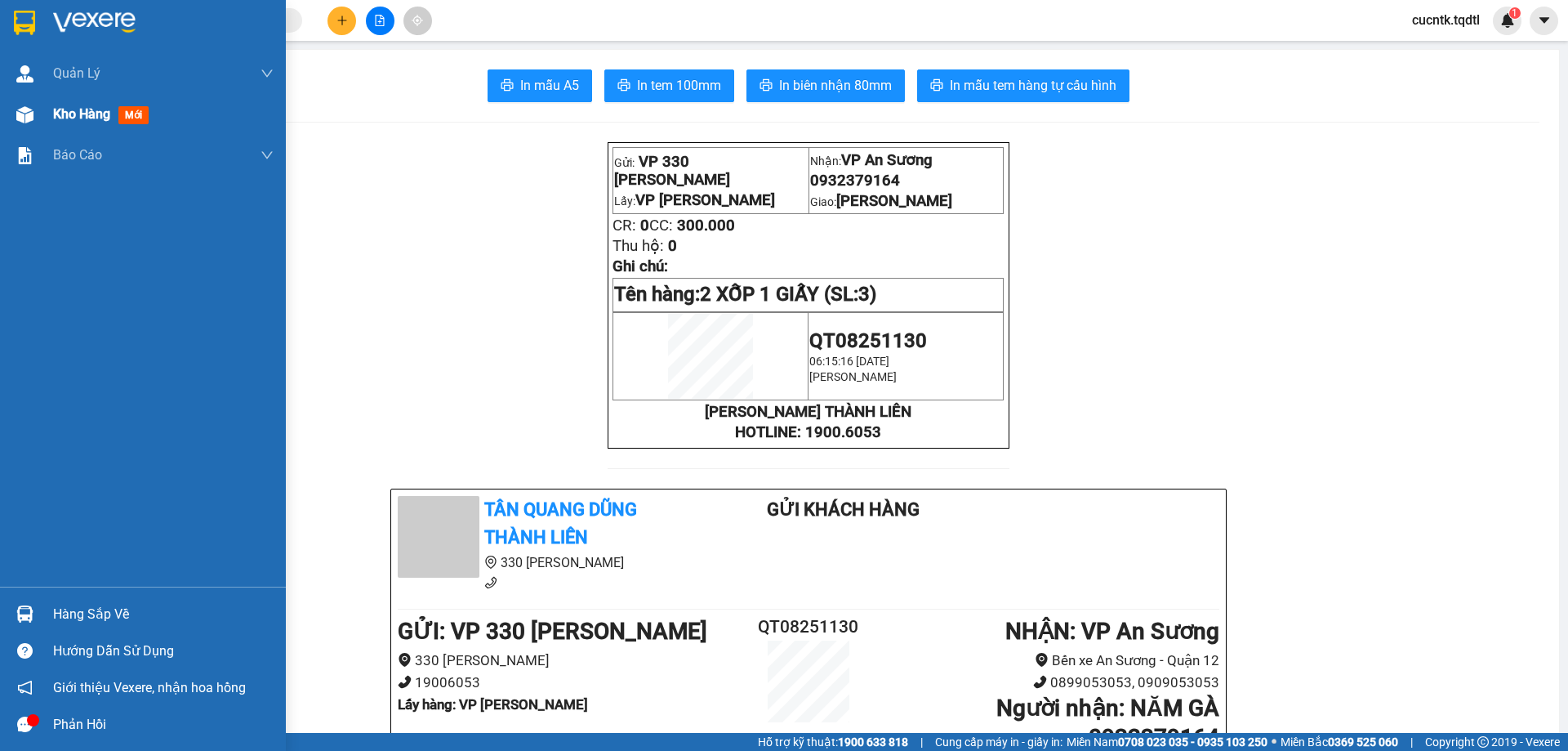
click at [76, 109] on span "Kho hàng" at bounding box center [82, 114] width 57 height 15
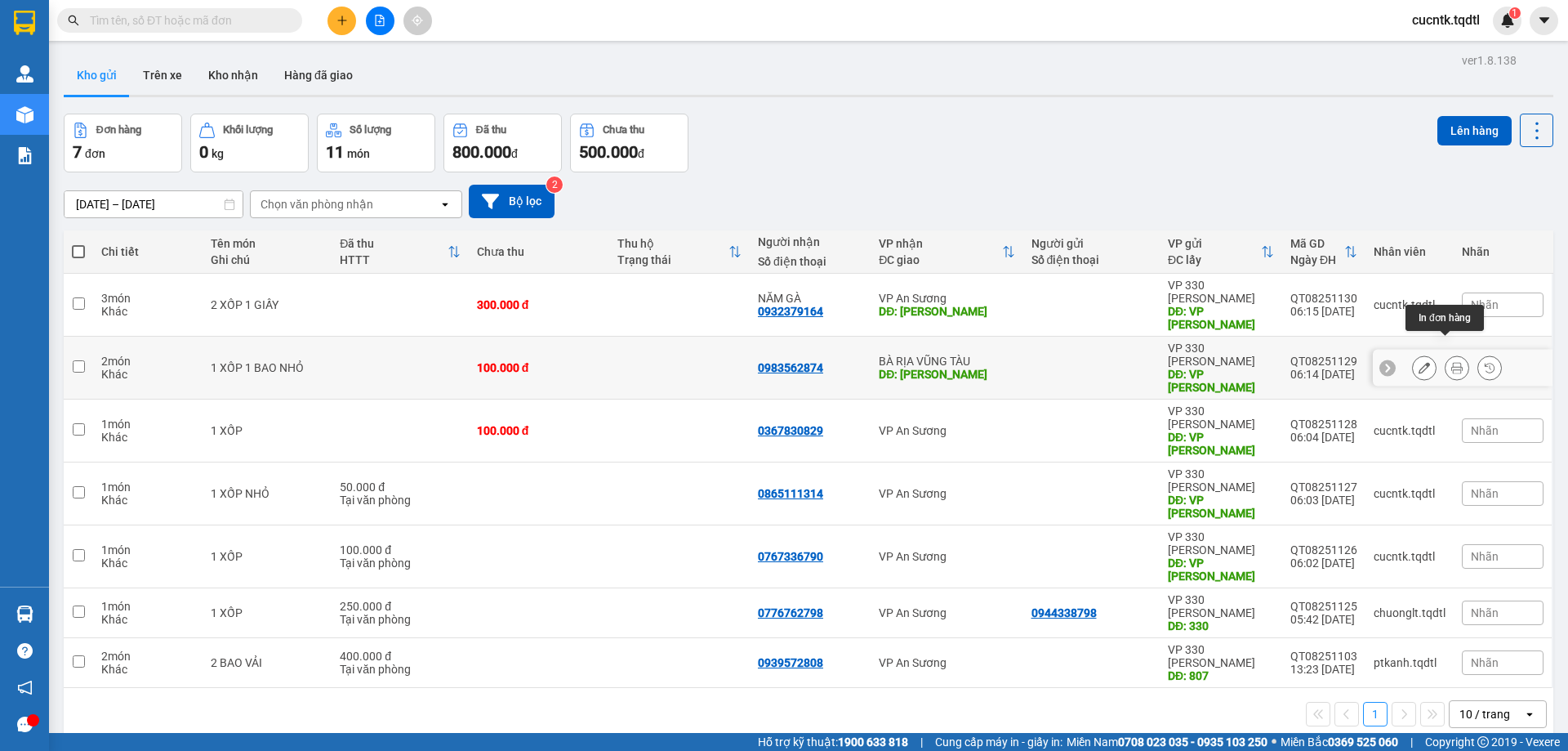
click at [1451, 362] on icon at bounding box center [1457, 368] width 11 height 11
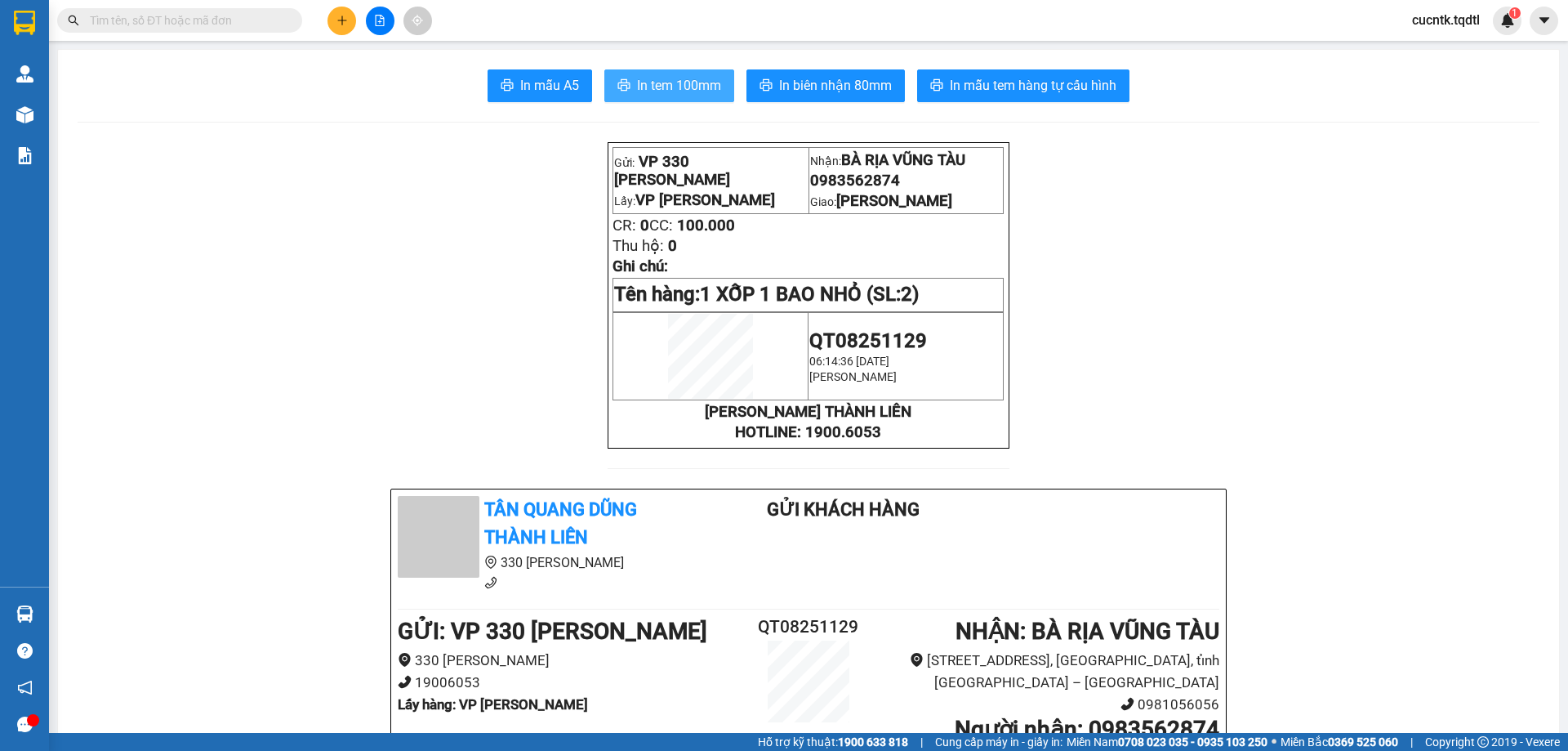
click at [677, 80] on span "In tem 100mm" at bounding box center [679, 85] width 84 height 21
